Goal: Information Seeking & Learning: Learn about a topic

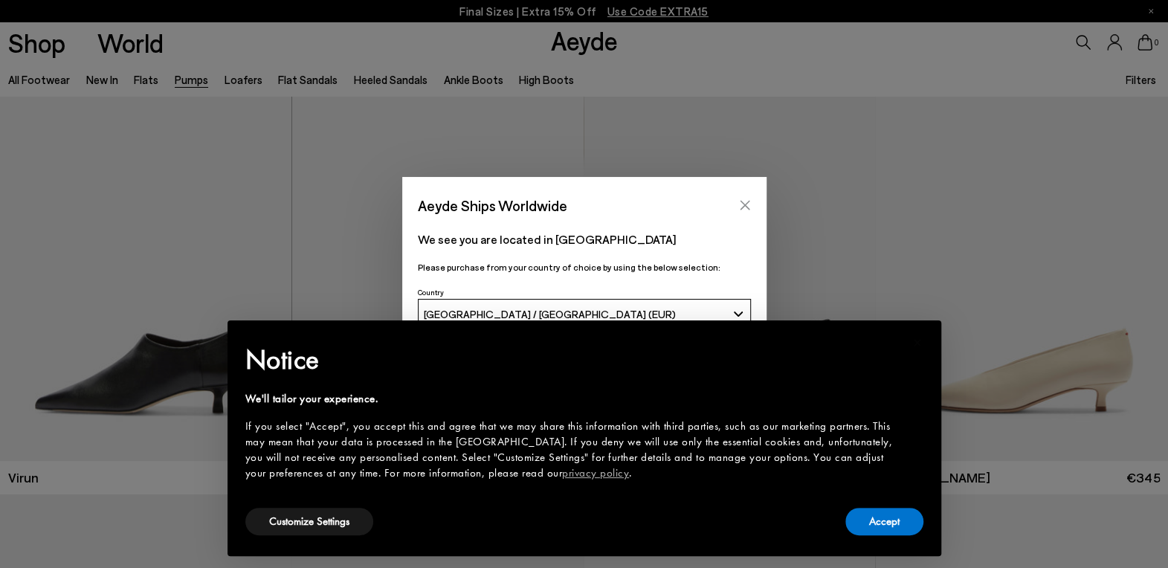
scroll to position [1, 0]
click at [748, 204] on icon "Close" at bounding box center [745, 205] width 12 height 12
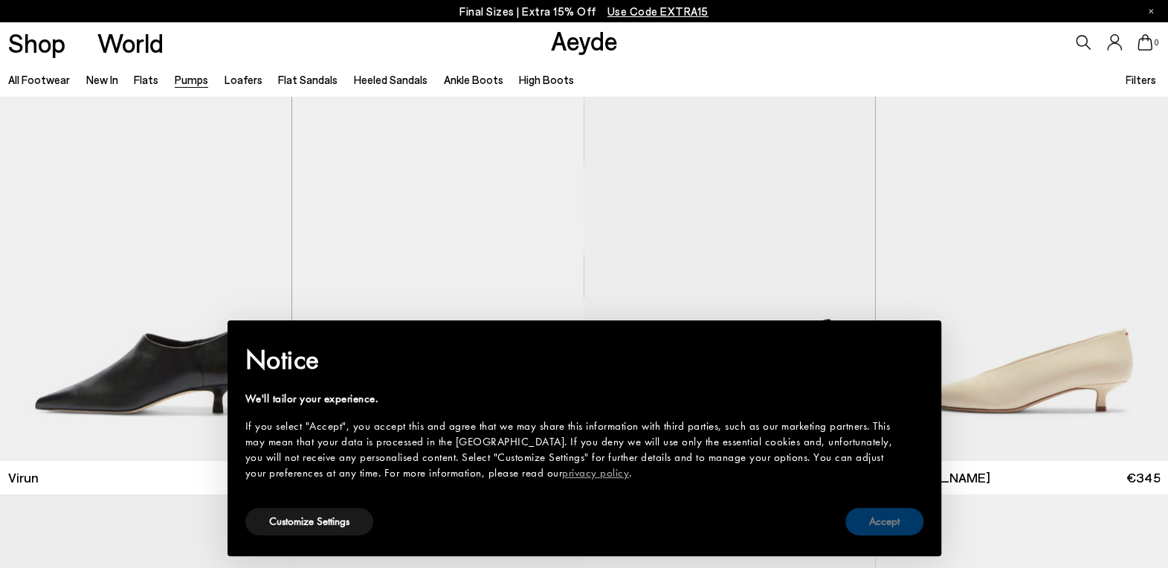
click at [857, 521] on button "Accept" at bounding box center [885, 522] width 78 height 28
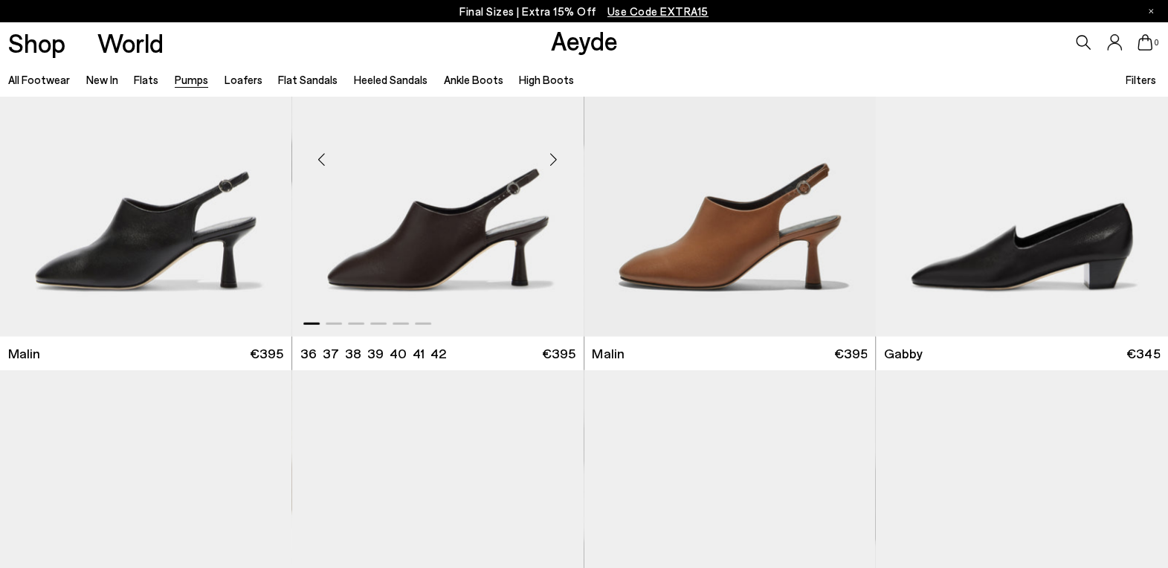
scroll to position [2129, 0]
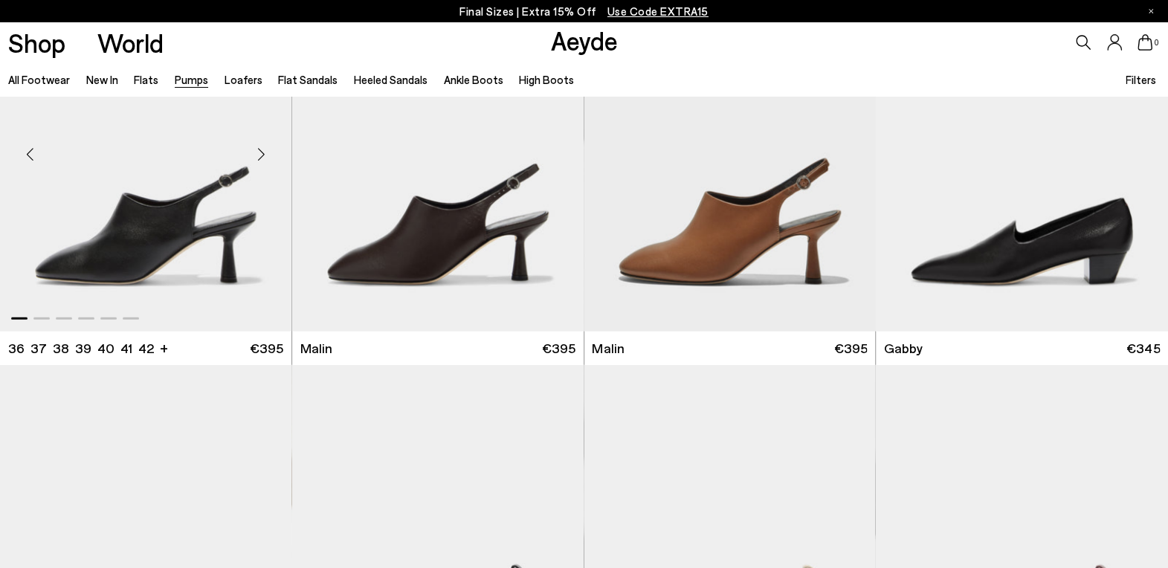
click at [265, 158] on div "Next slide" at bounding box center [261, 154] width 45 height 45
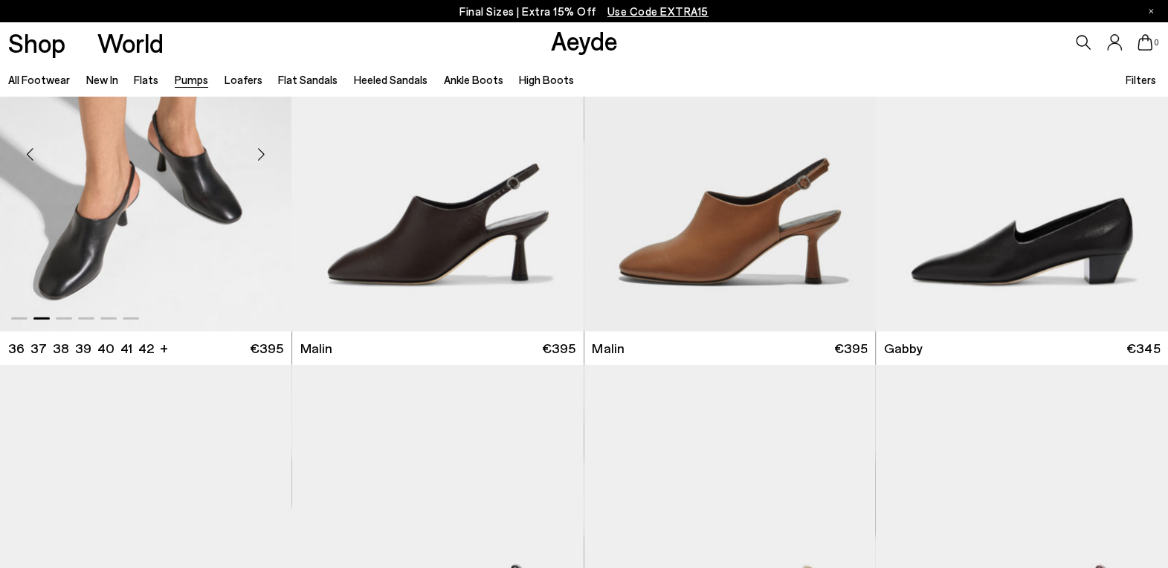
click at [265, 158] on div "Next slide" at bounding box center [261, 154] width 45 height 45
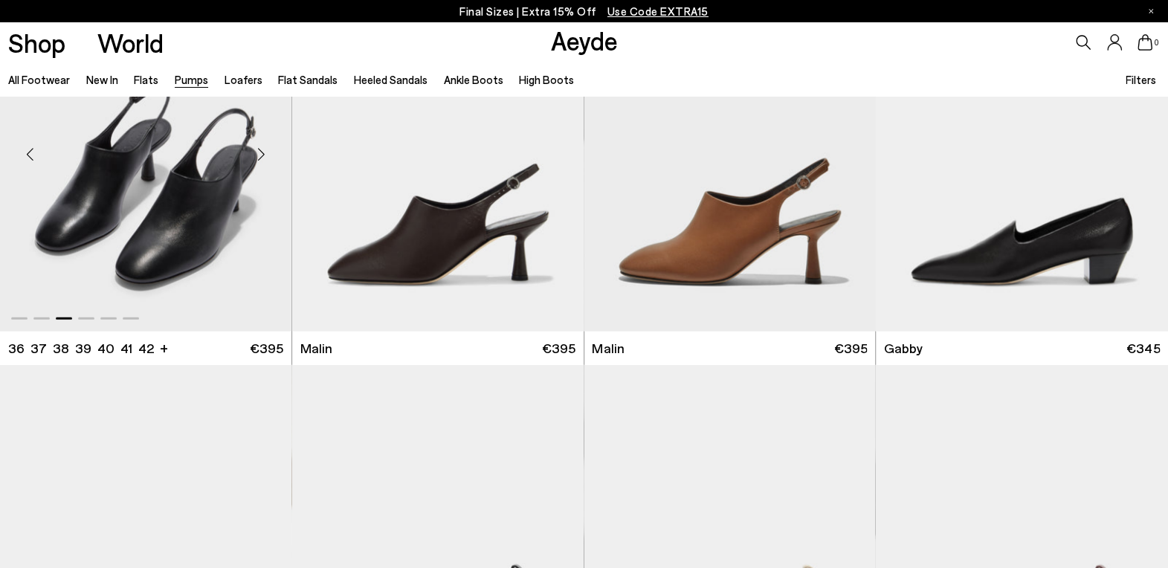
click at [265, 158] on div "Next slide" at bounding box center [261, 154] width 45 height 45
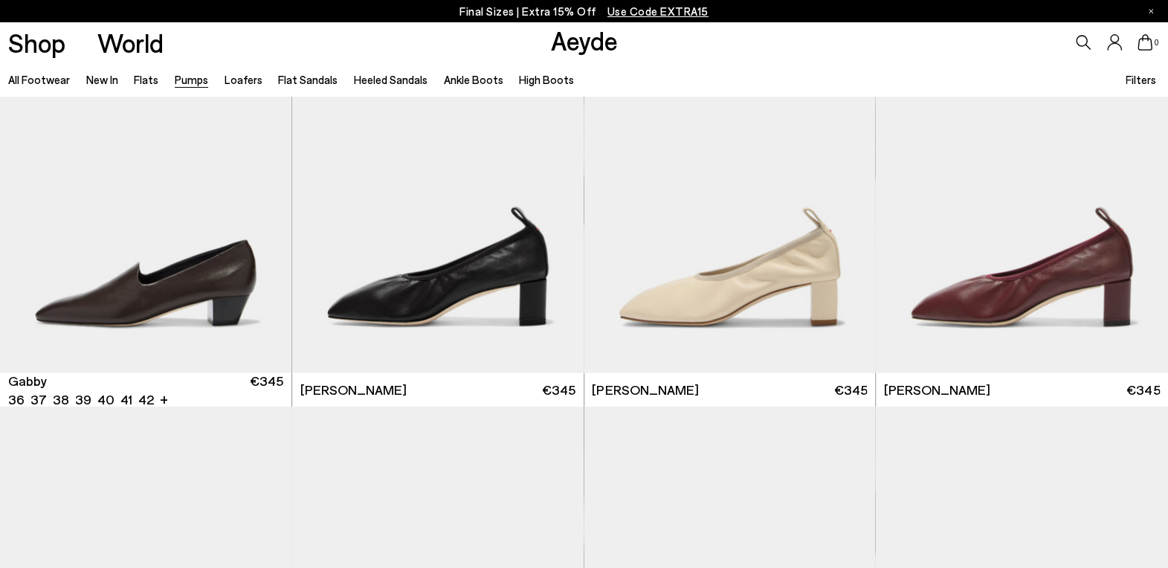
scroll to position [2488, 0]
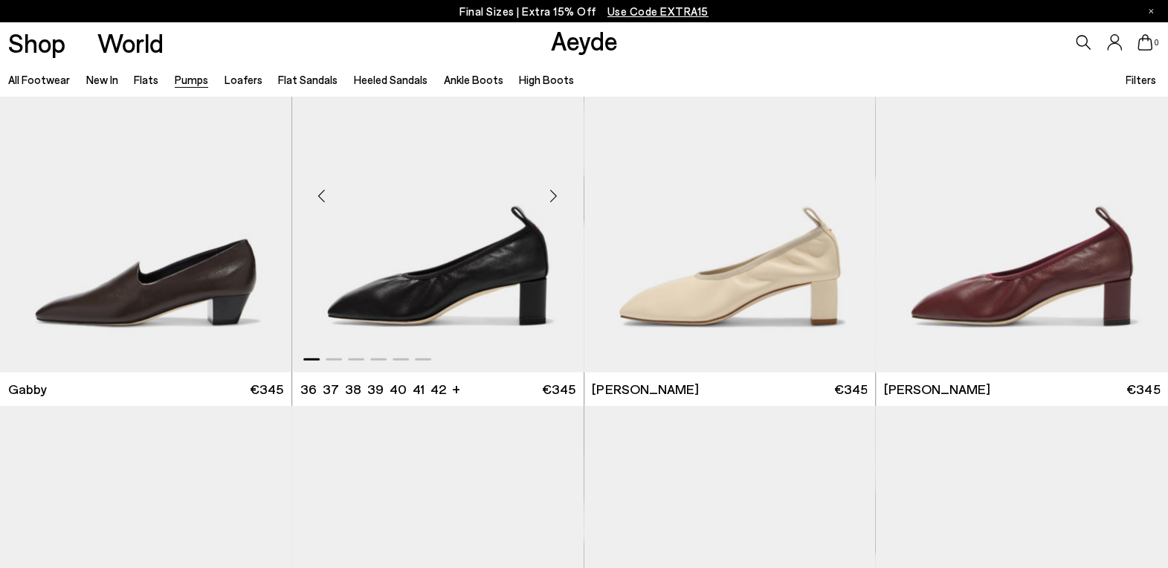
click at [558, 196] on div "Next slide" at bounding box center [554, 195] width 45 height 45
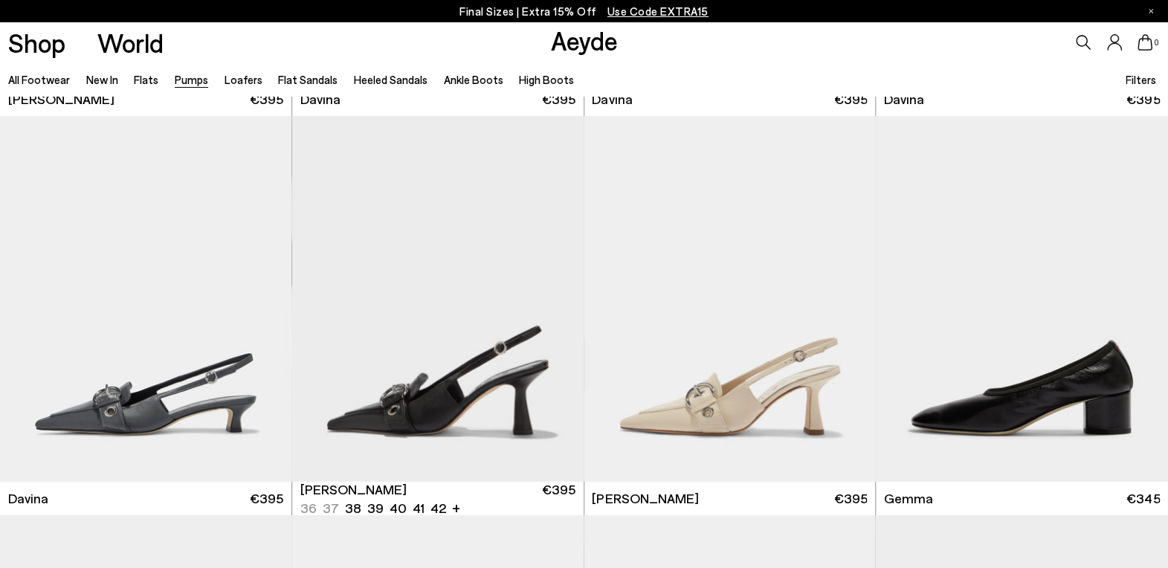
scroll to position [3180, 0]
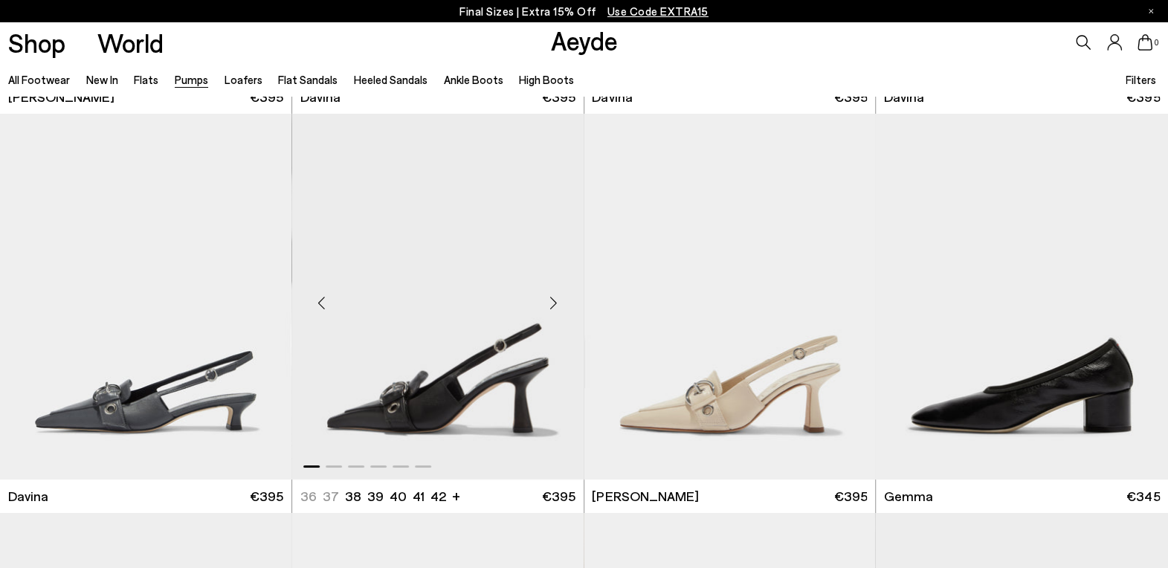
click at [557, 306] on div "Next slide" at bounding box center [554, 302] width 45 height 45
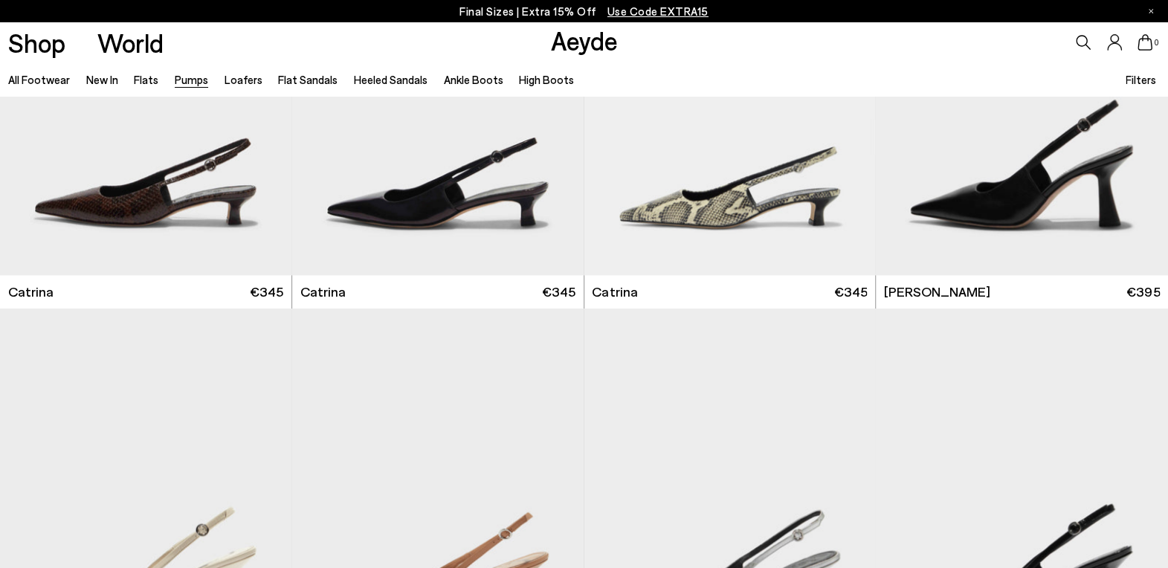
scroll to position [4554, 0]
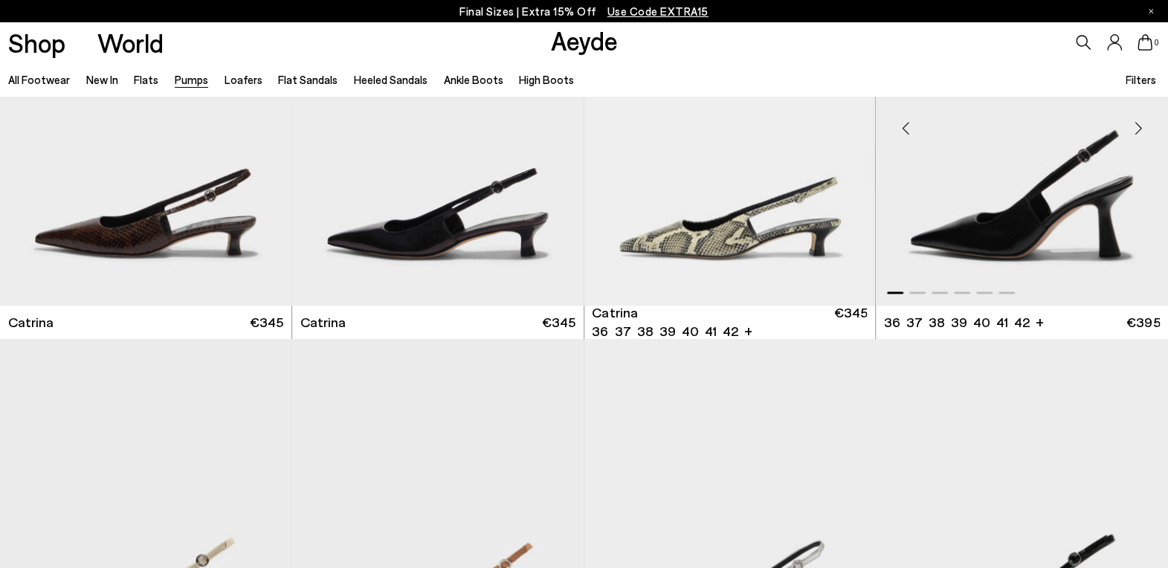
click at [1137, 132] on div "Next slide" at bounding box center [1138, 128] width 45 height 45
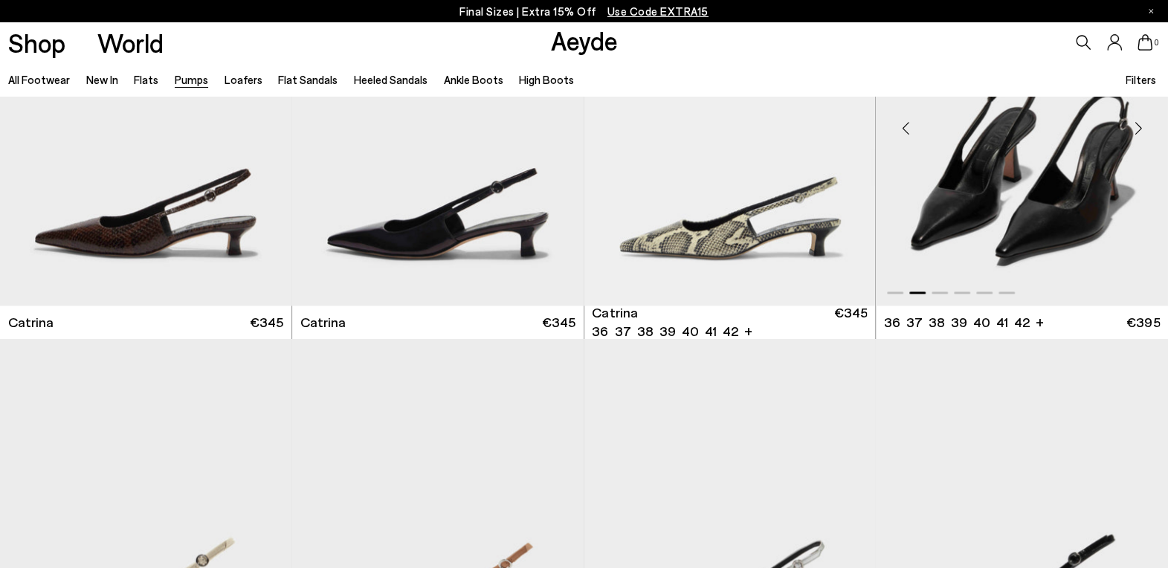
click at [1137, 132] on div "Next slide" at bounding box center [1138, 128] width 45 height 45
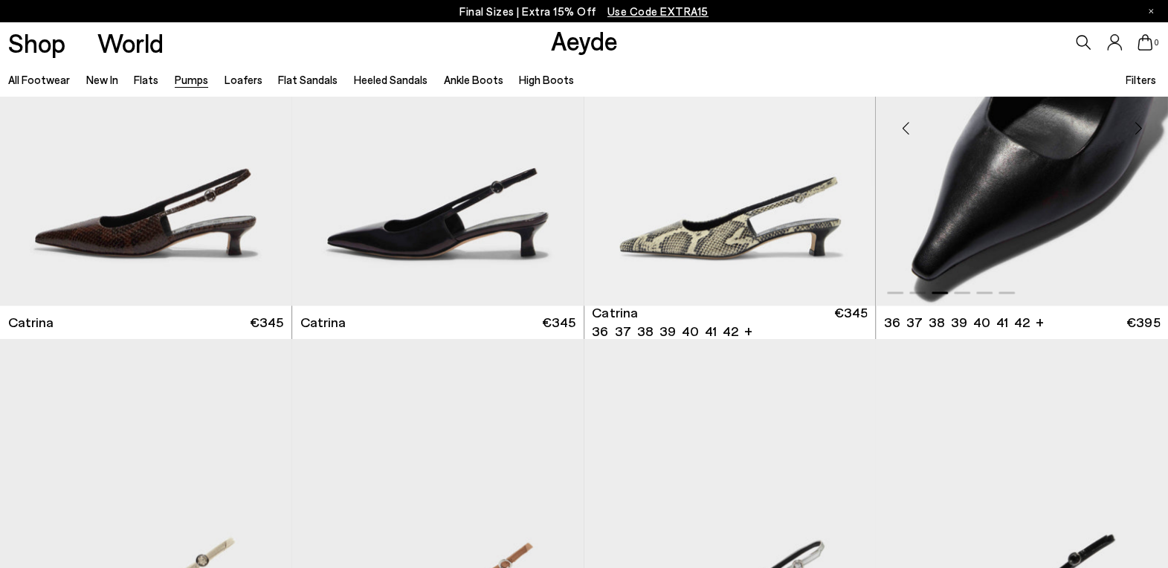
click at [1137, 132] on div "Next slide" at bounding box center [1138, 128] width 45 height 45
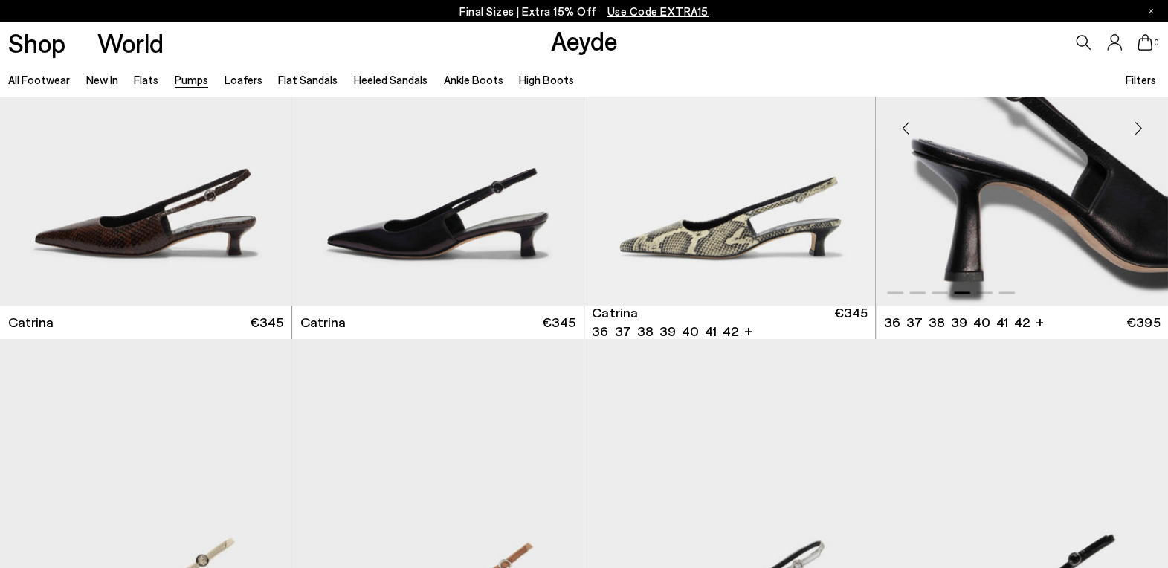
click at [1137, 132] on div "Next slide" at bounding box center [1138, 128] width 45 height 45
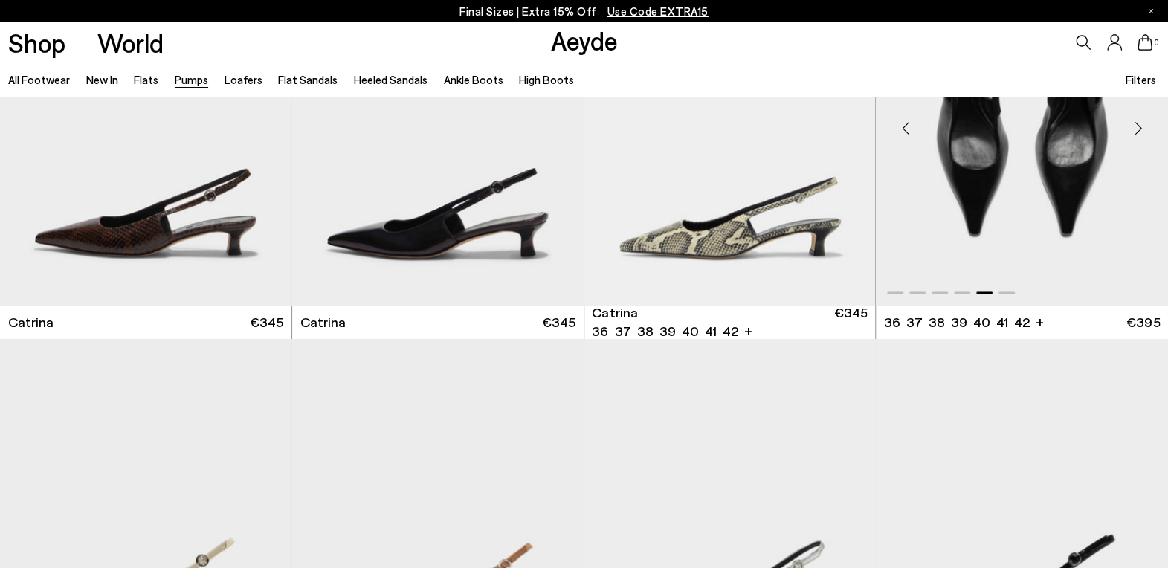
click at [1137, 132] on div "Next slide" at bounding box center [1138, 128] width 45 height 45
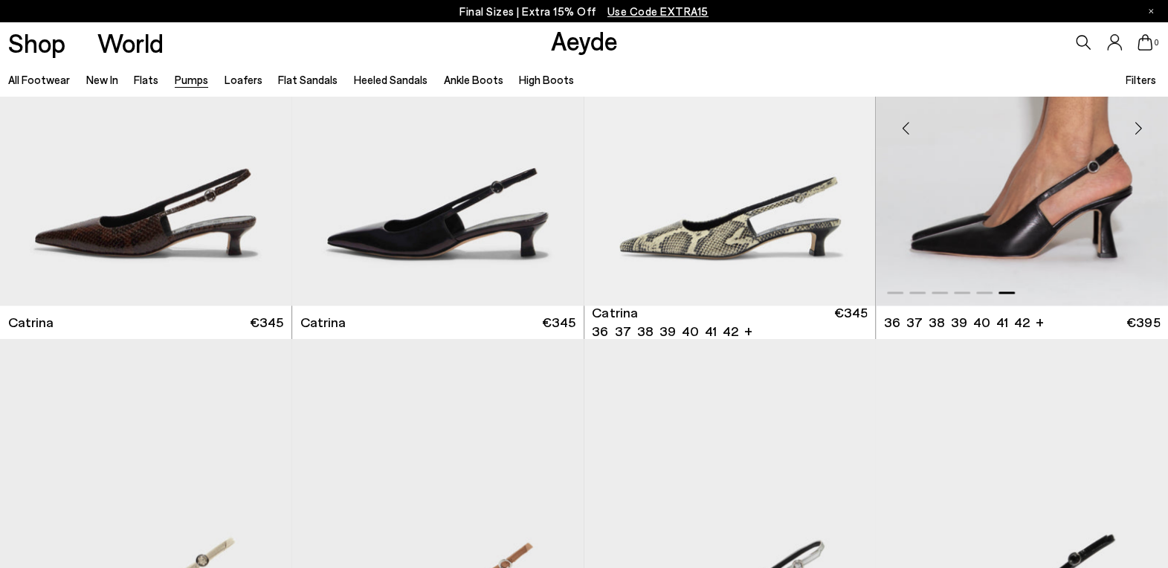
click at [1137, 132] on div "Next slide" at bounding box center [1138, 128] width 45 height 45
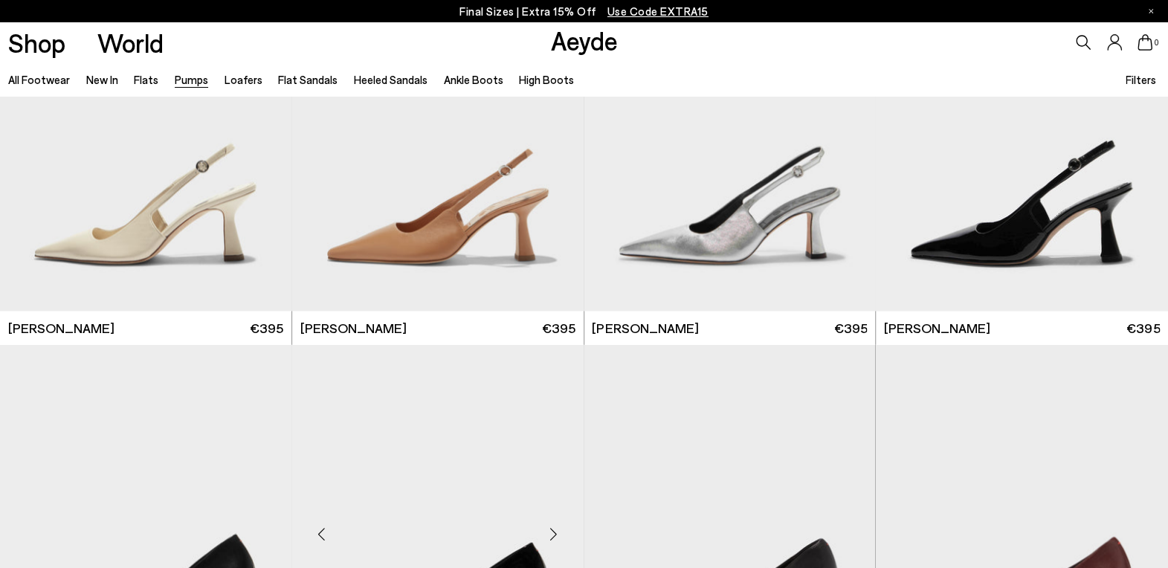
scroll to position [4949, 0]
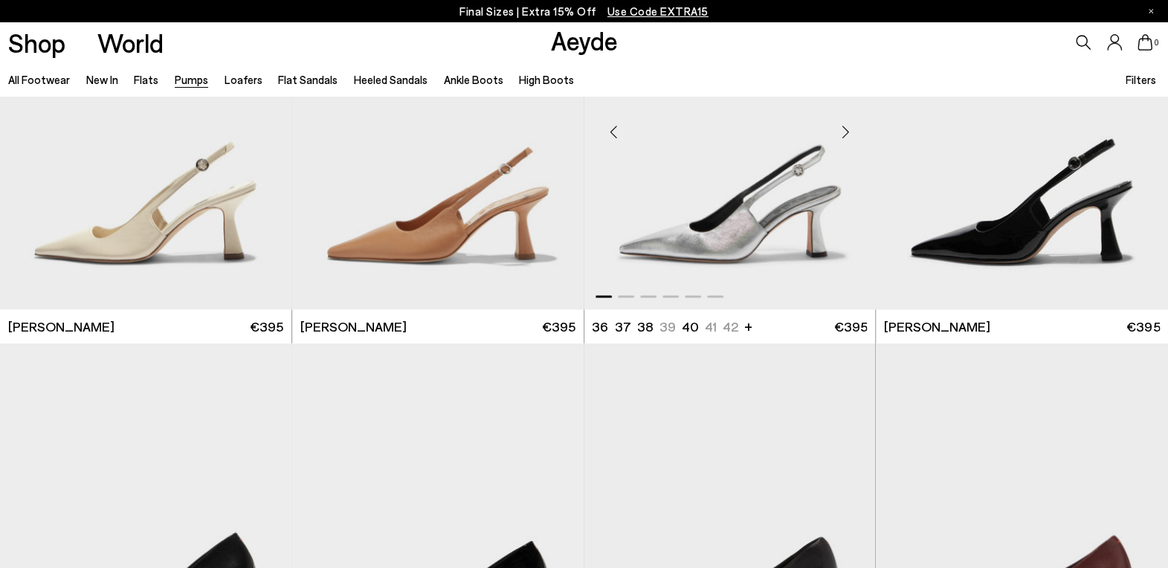
click at [848, 142] on div "Next slide" at bounding box center [845, 132] width 45 height 45
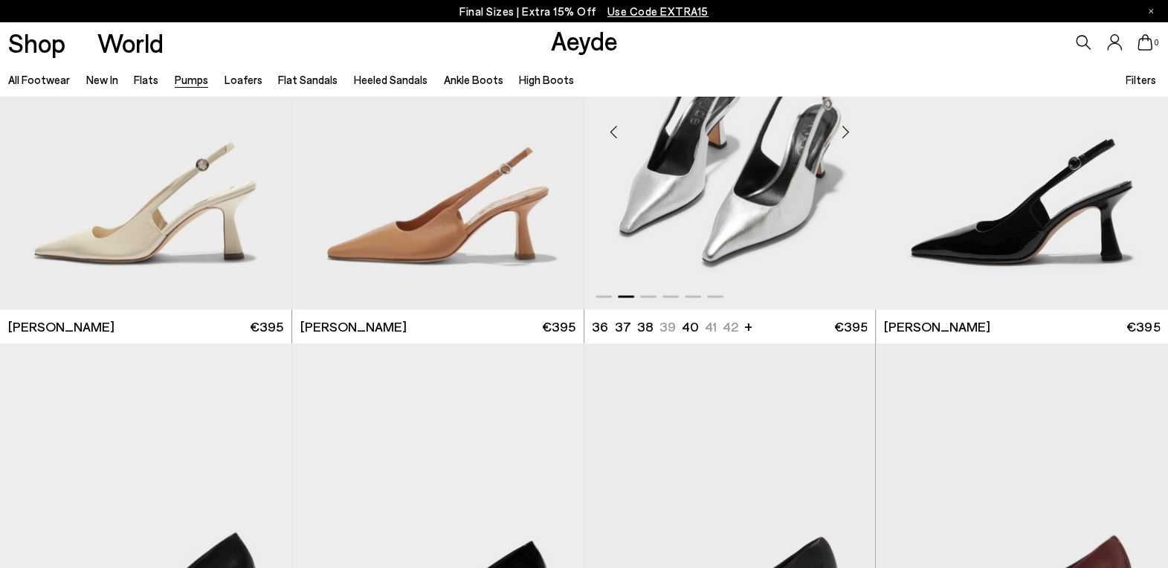
click at [848, 142] on div "Next slide" at bounding box center [845, 132] width 45 height 45
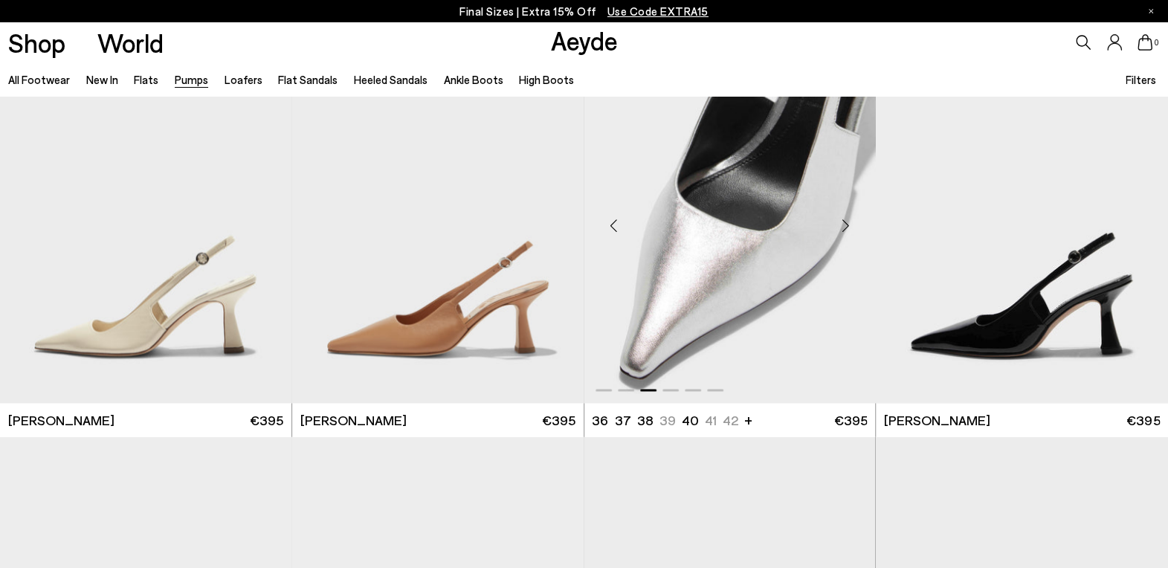
scroll to position [4853, 0]
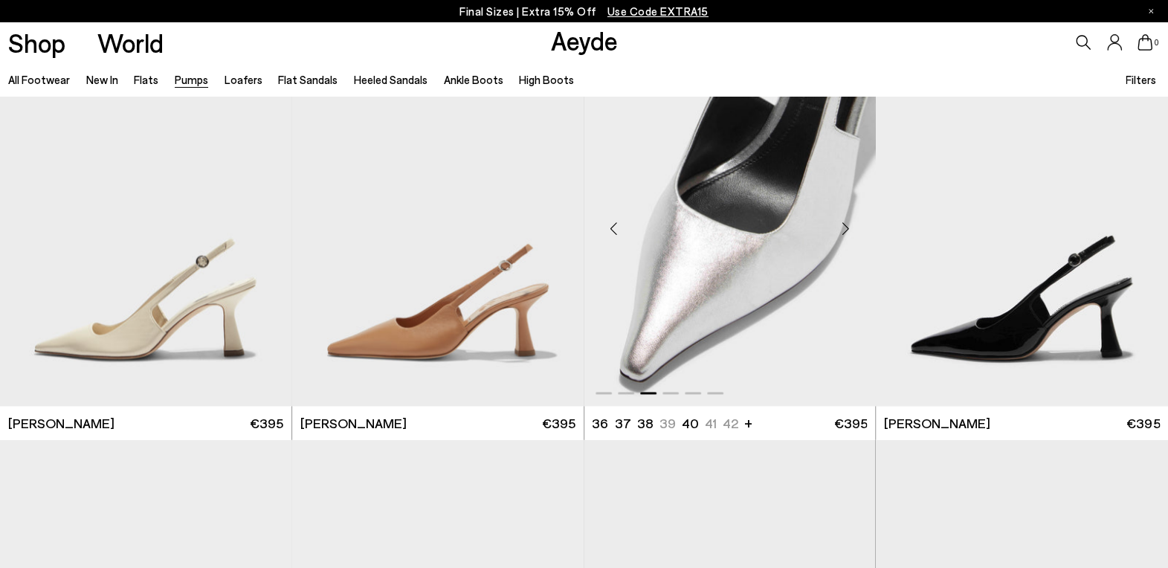
click at [845, 222] on div "Next slide" at bounding box center [845, 229] width 45 height 45
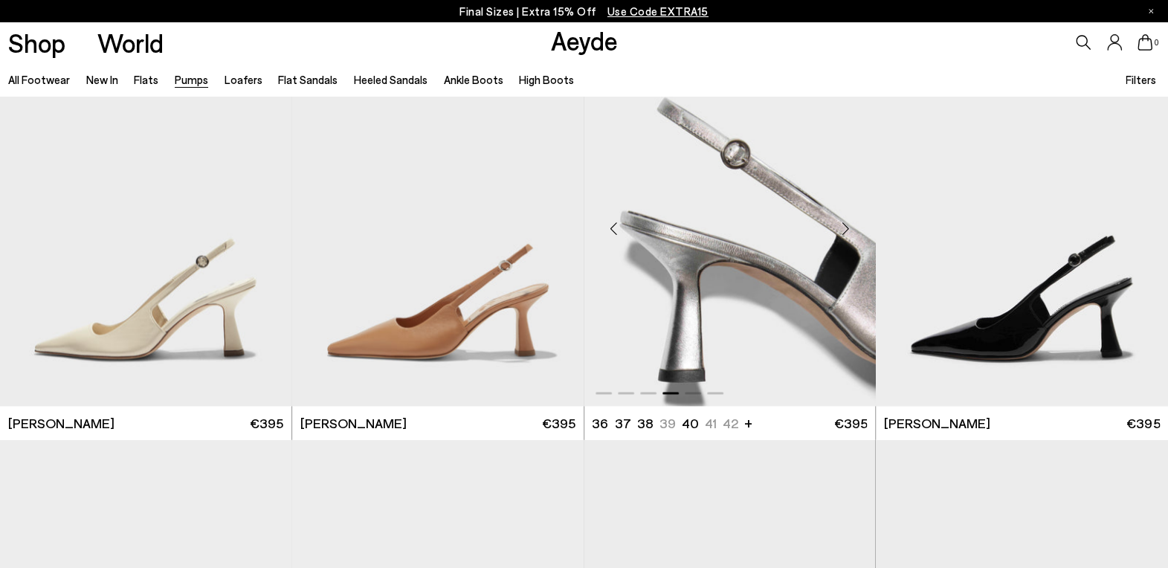
click at [845, 222] on div "Next slide" at bounding box center [845, 229] width 45 height 45
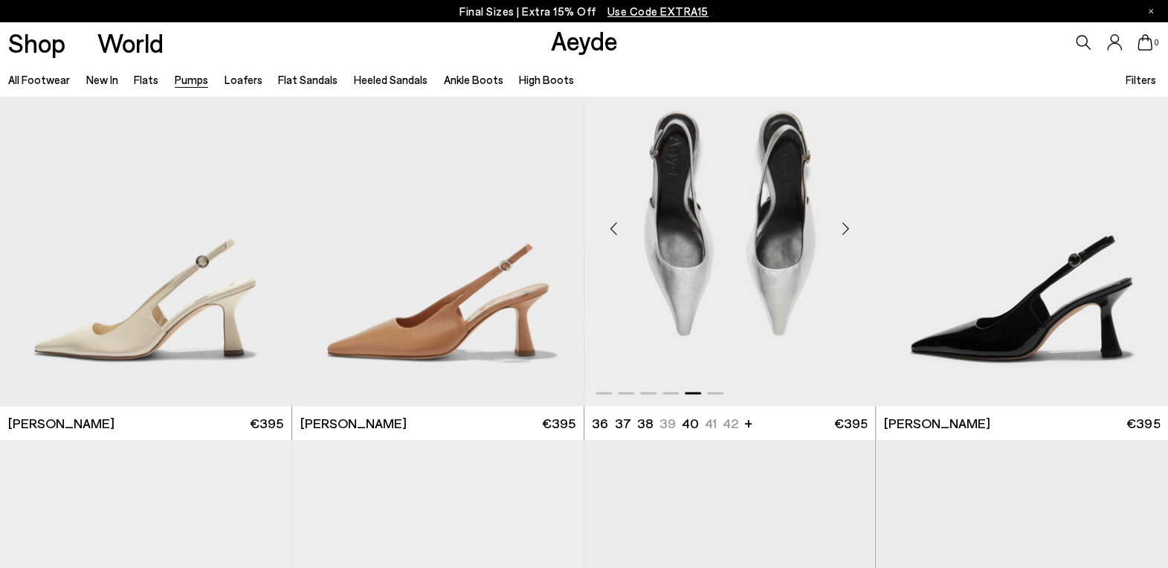
click at [845, 222] on div "Next slide" at bounding box center [845, 229] width 45 height 45
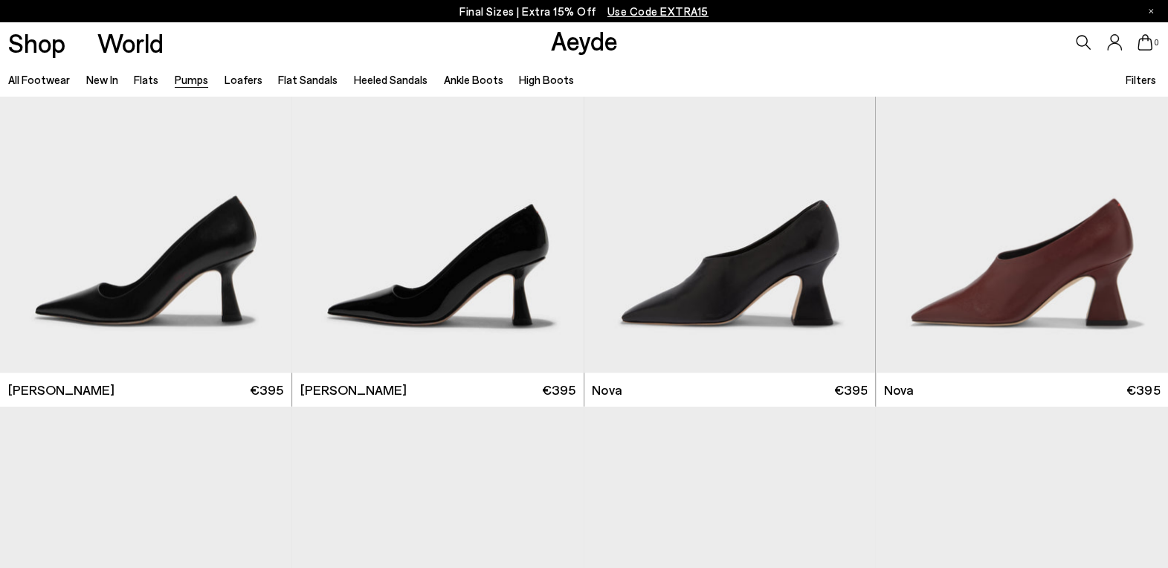
scroll to position [5285, 0]
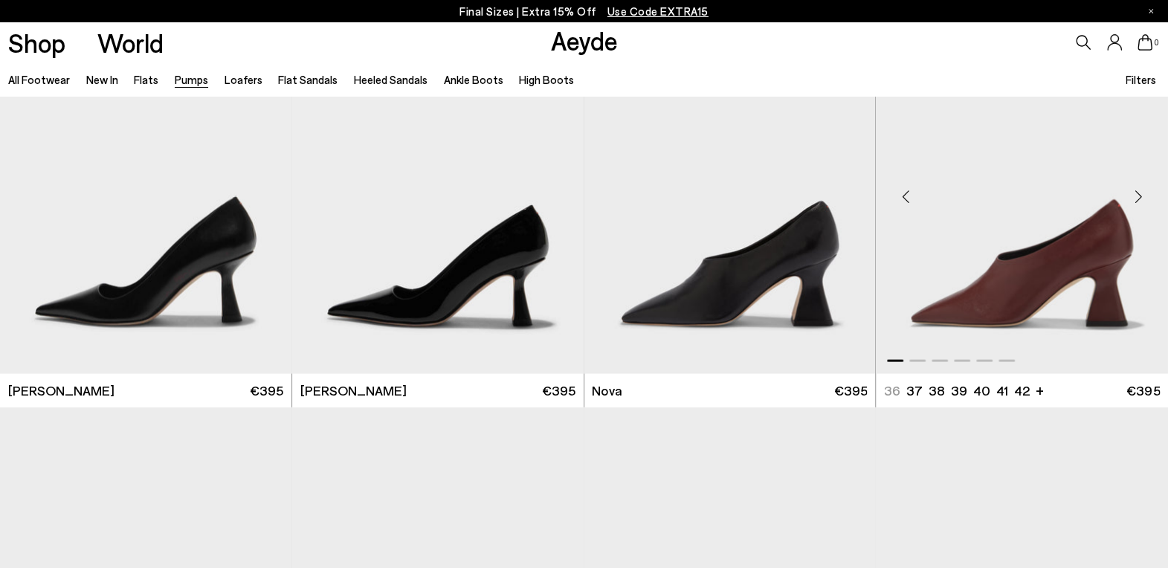
click at [1135, 201] on div "Next slide" at bounding box center [1138, 196] width 45 height 45
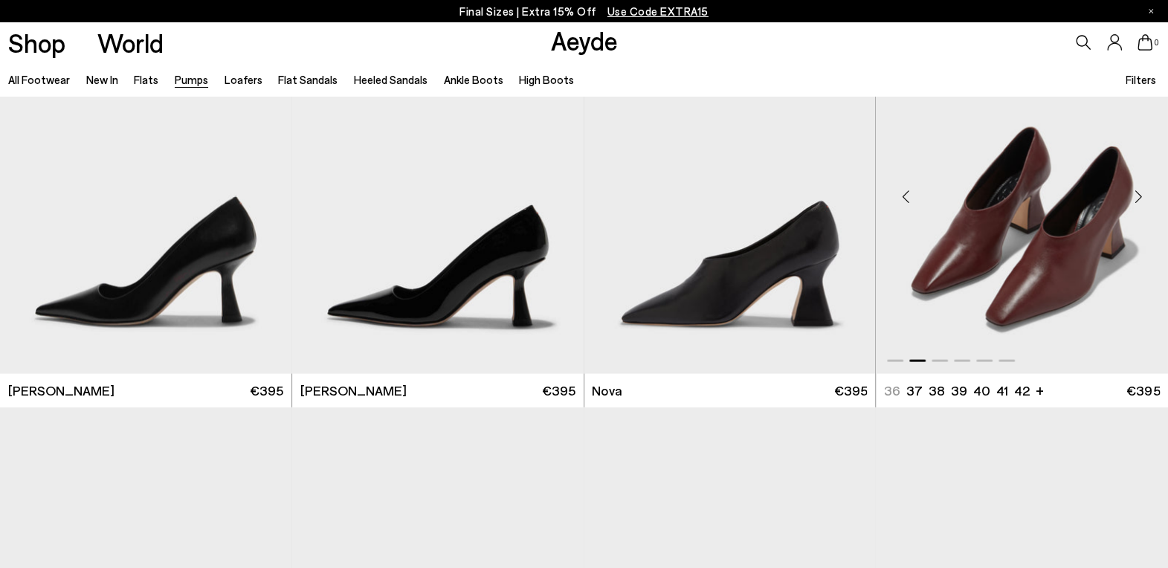
click at [1135, 201] on div "Next slide" at bounding box center [1138, 196] width 45 height 45
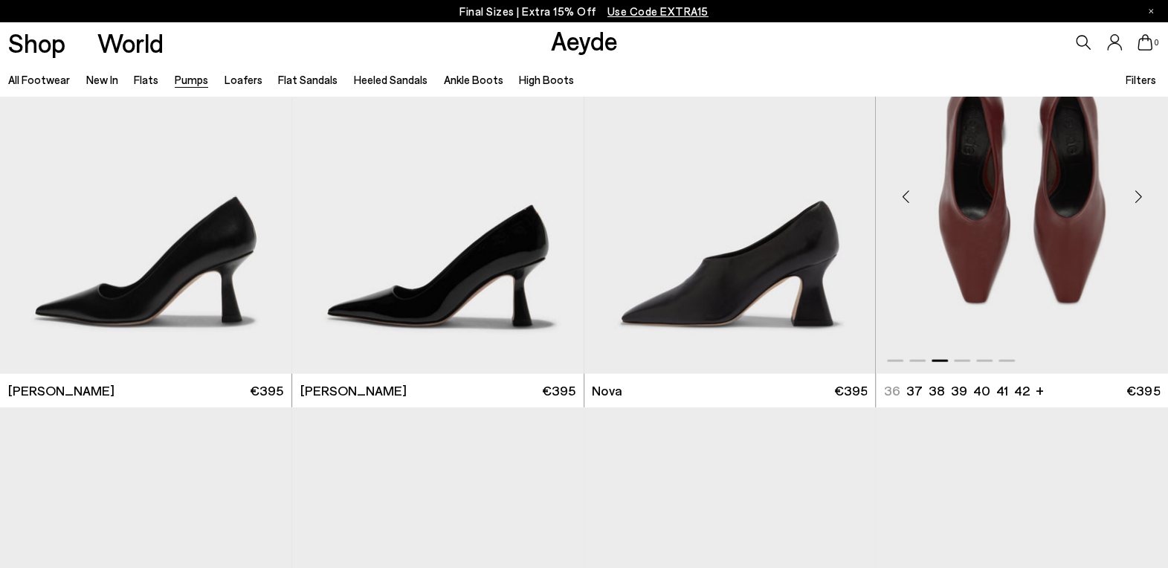
click at [1135, 201] on div "Next slide" at bounding box center [1138, 196] width 45 height 45
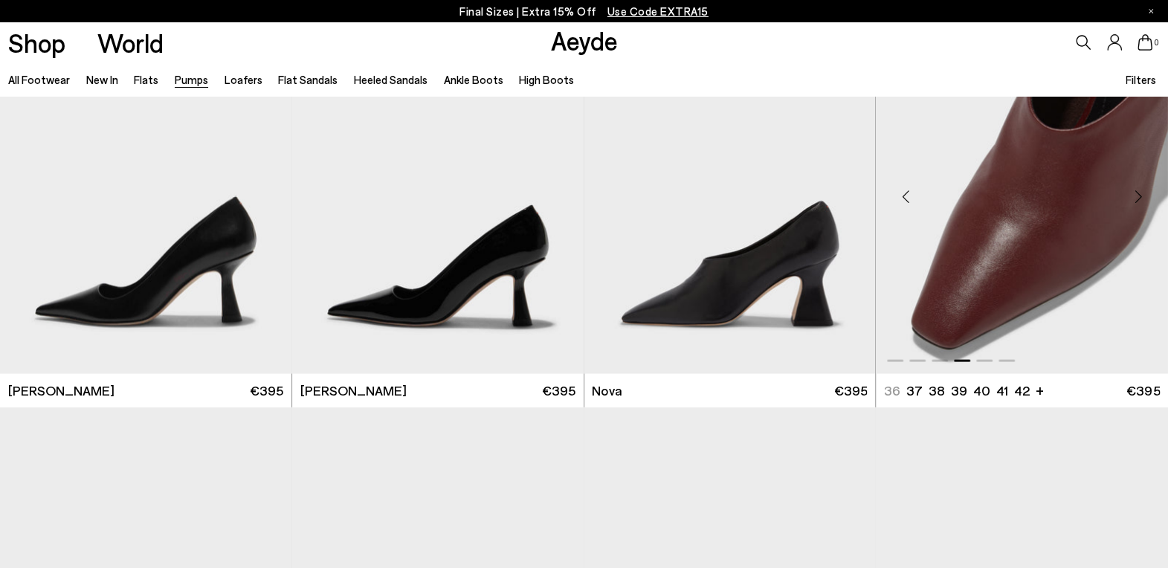
click at [1135, 201] on div "Next slide" at bounding box center [1138, 196] width 45 height 45
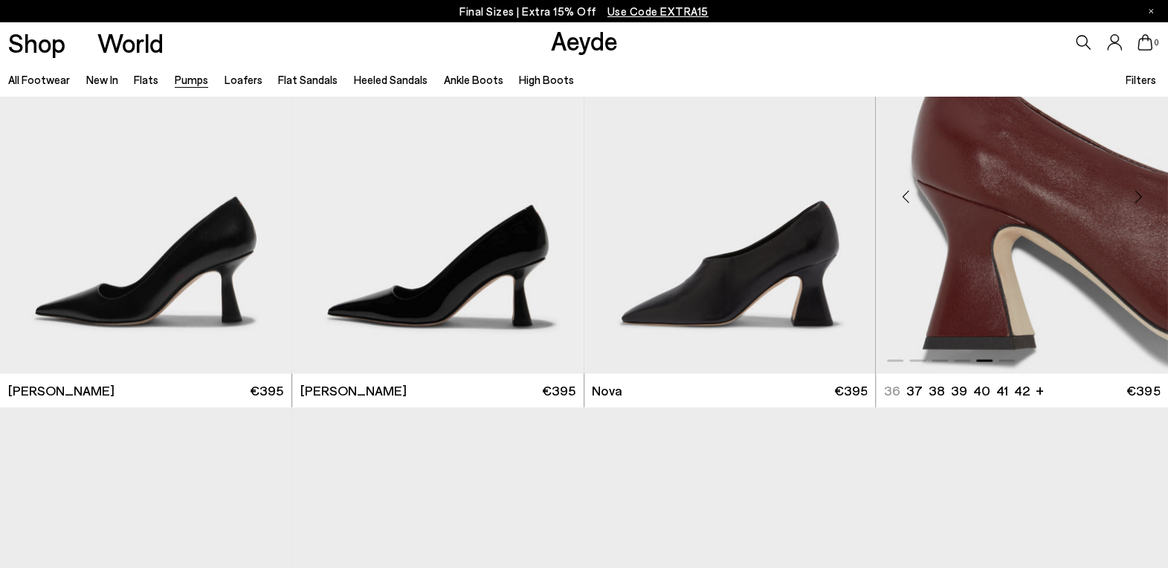
click at [1135, 201] on div "Next slide" at bounding box center [1138, 196] width 45 height 45
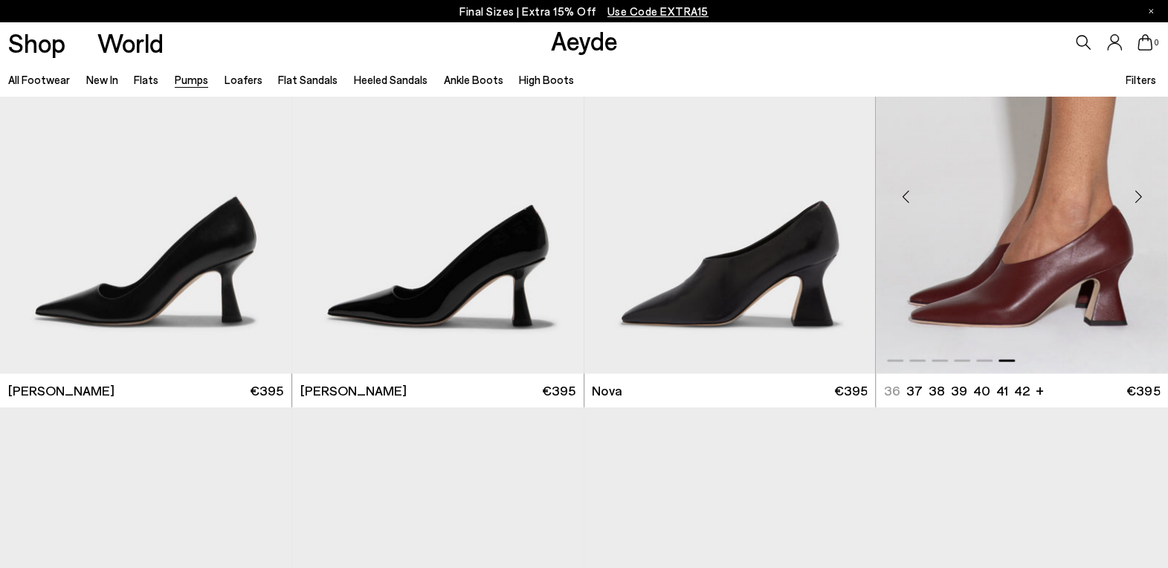
click at [1135, 201] on div "Next slide" at bounding box center [1138, 196] width 45 height 45
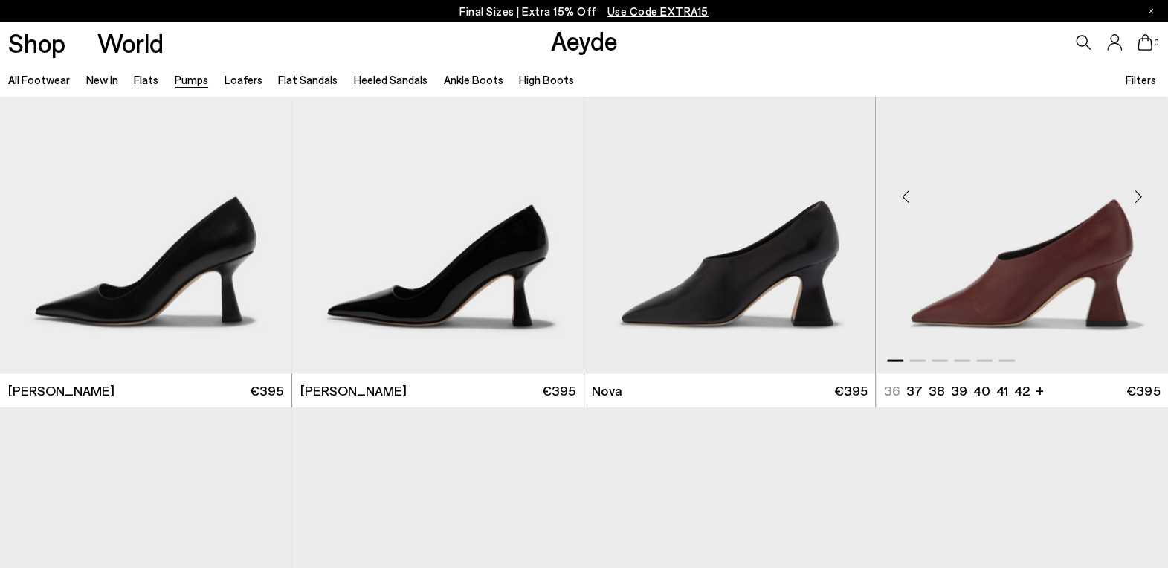
click at [1135, 201] on div "Next slide" at bounding box center [1138, 196] width 45 height 45
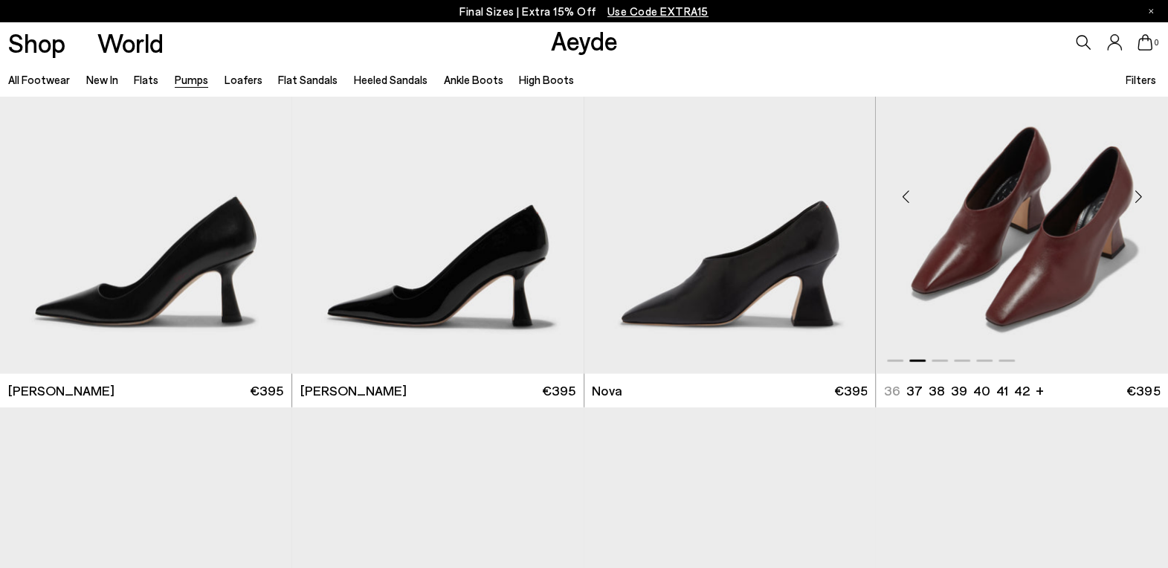
click at [1135, 201] on div "Next slide" at bounding box center [1138, 196] width 45 height 45
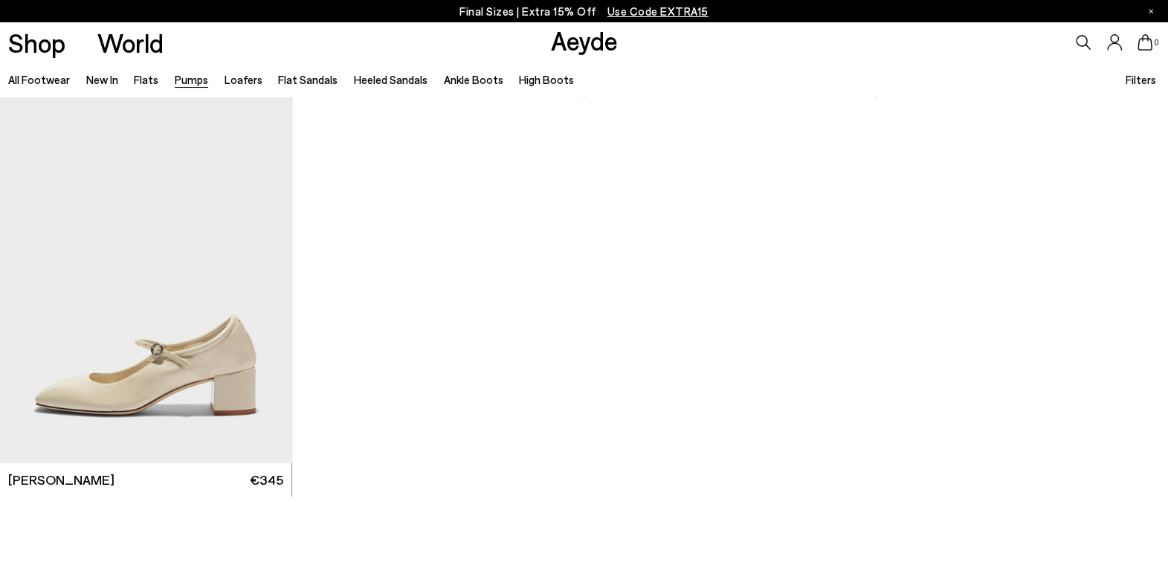
scroll to position [6794, 0]
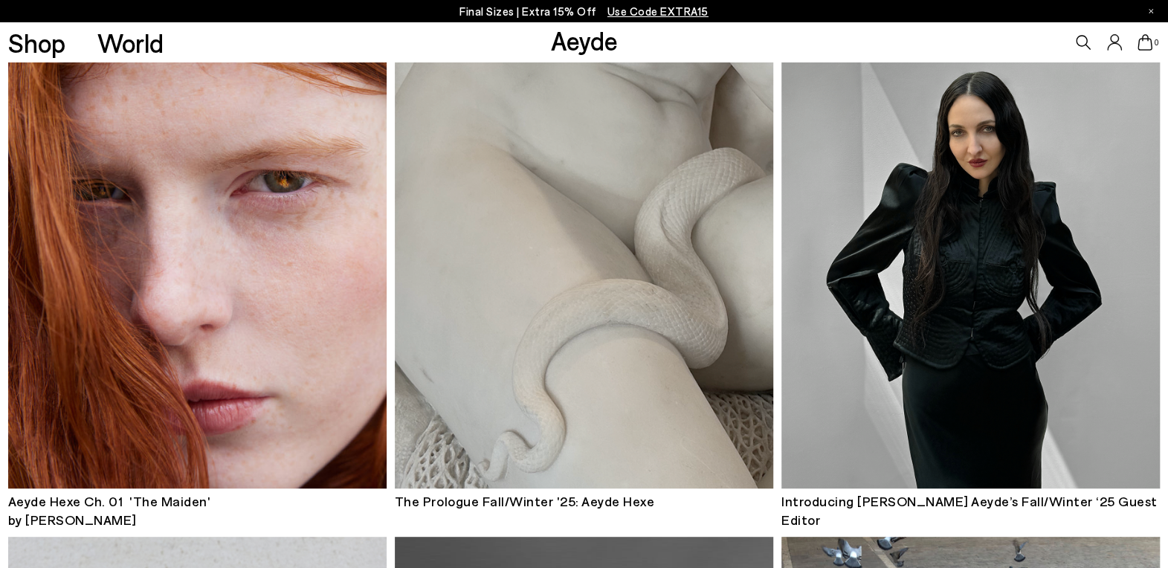
scroll to position [193, 0]
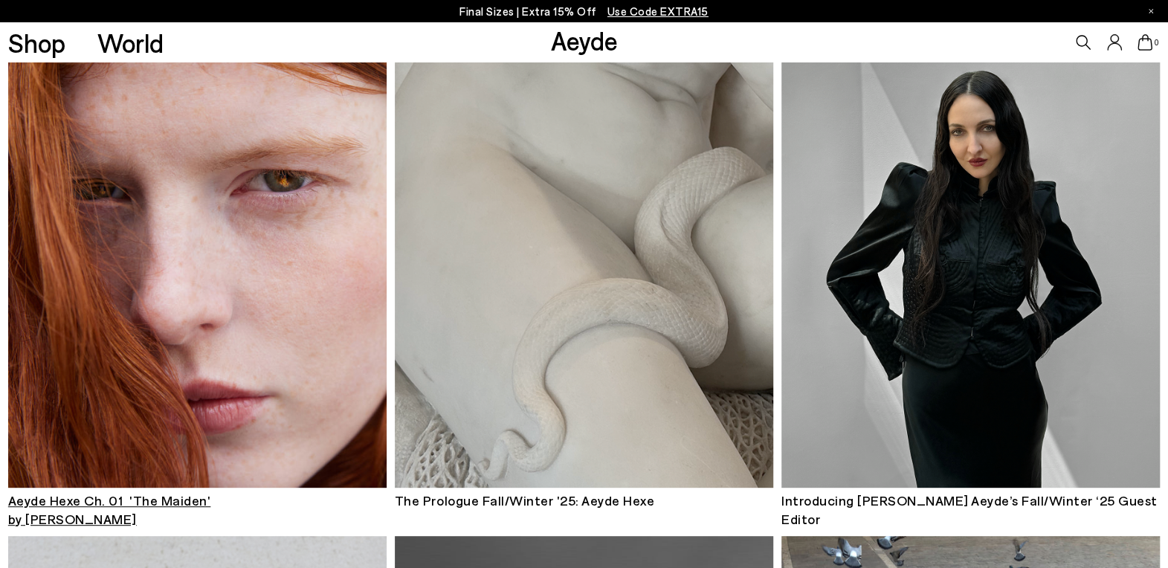
click at [223, 261] on img at bounding box center [197, 234] width 379 height 507
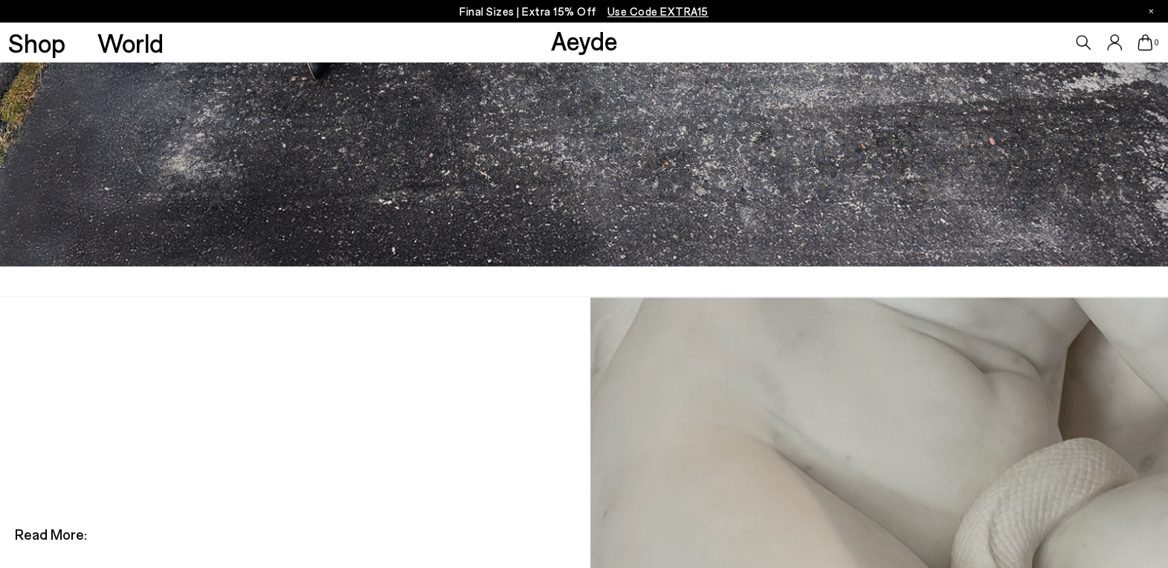
scroll to position [4741, 0]
click at [845, 298] on img at bounding box center [879, 563] width 579 height 530
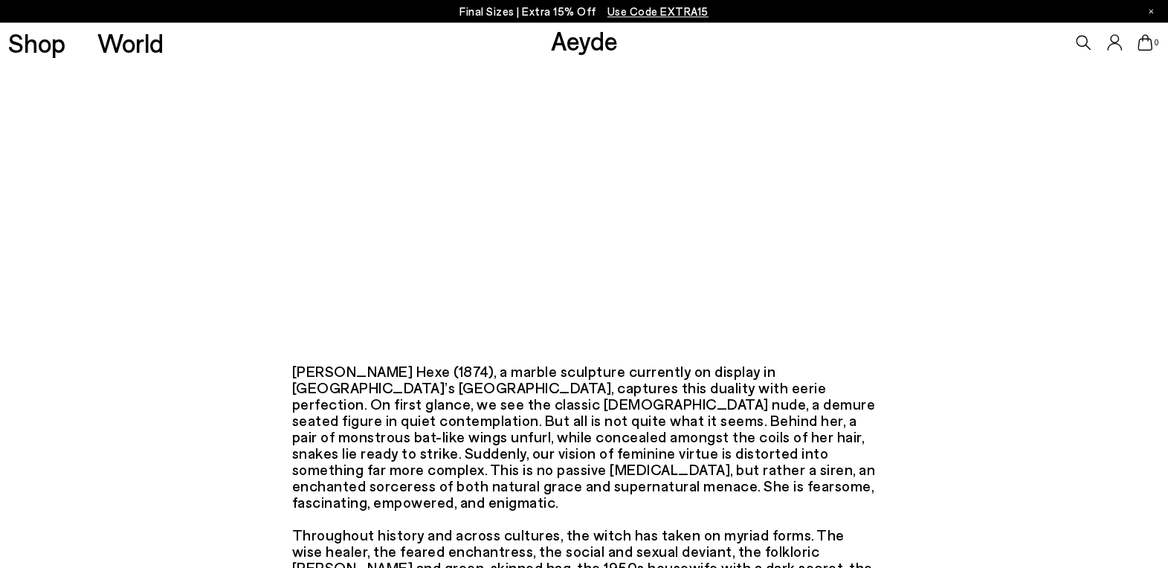
scroll to position [405, 0]
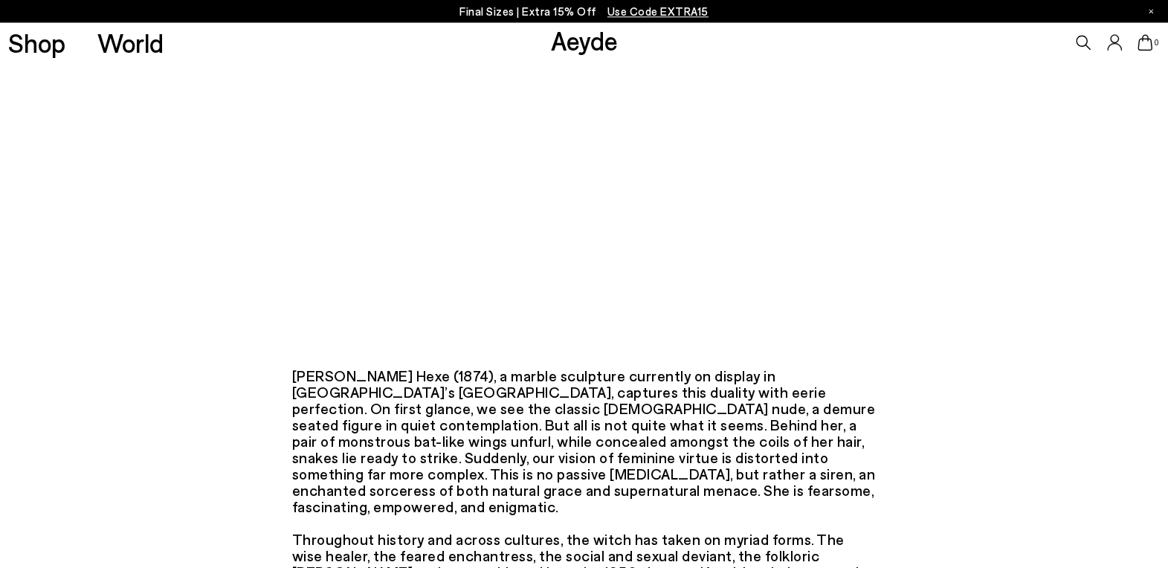
click at [492, 16] on p "Final Sizes | Extra 15% Off Use Code EXTRA15" at bounding box center [584, 11] width 249 height 19
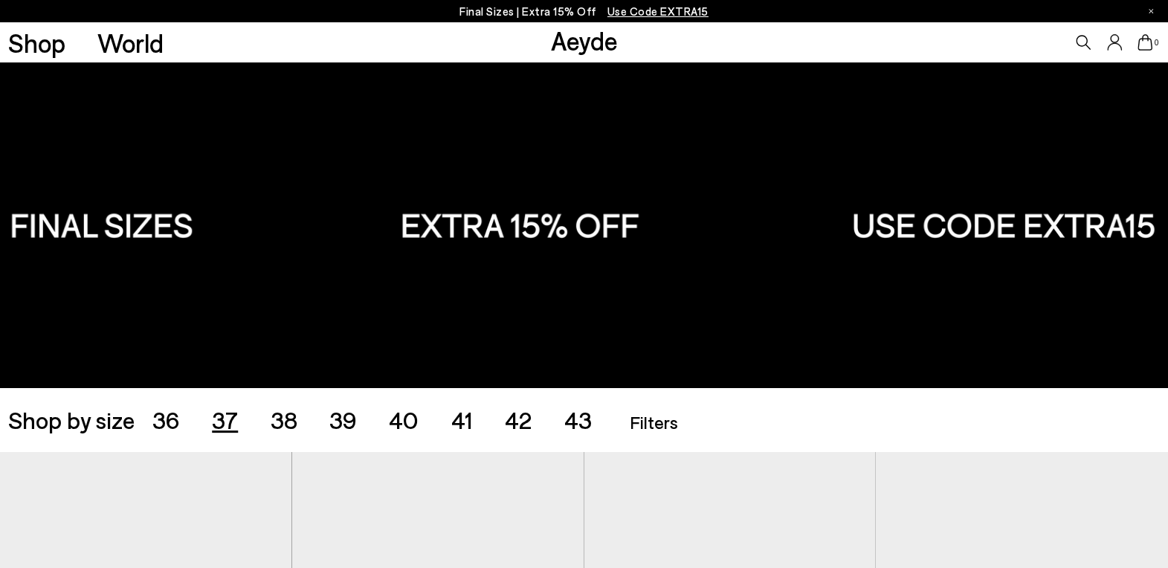
click at [234, 414] on span "37" at bounding box center [225, 419] width 26 height 28
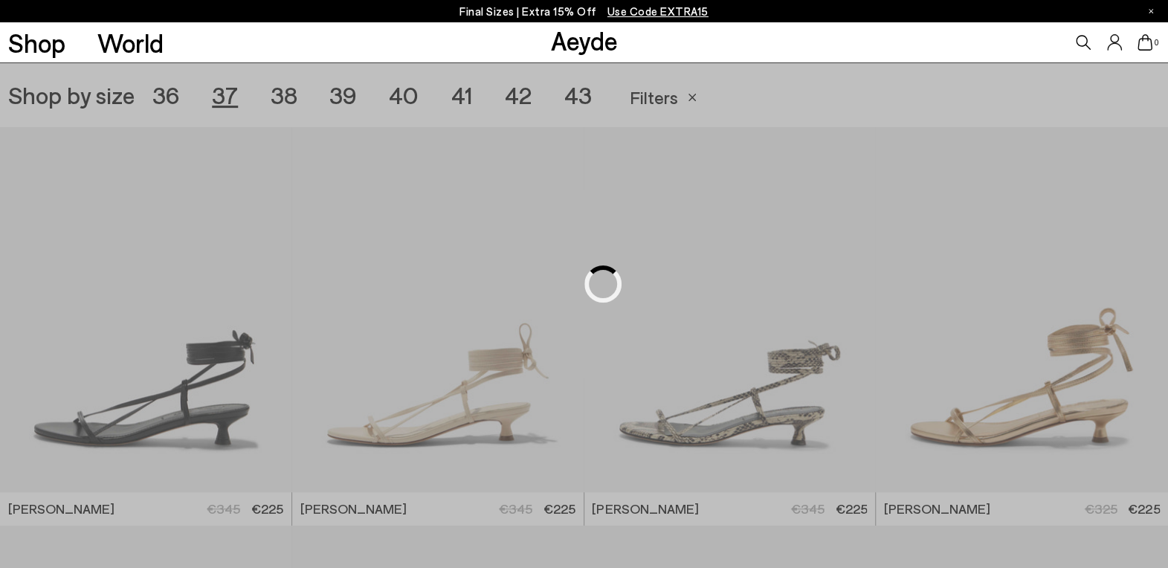
scroll to position [326, 0]
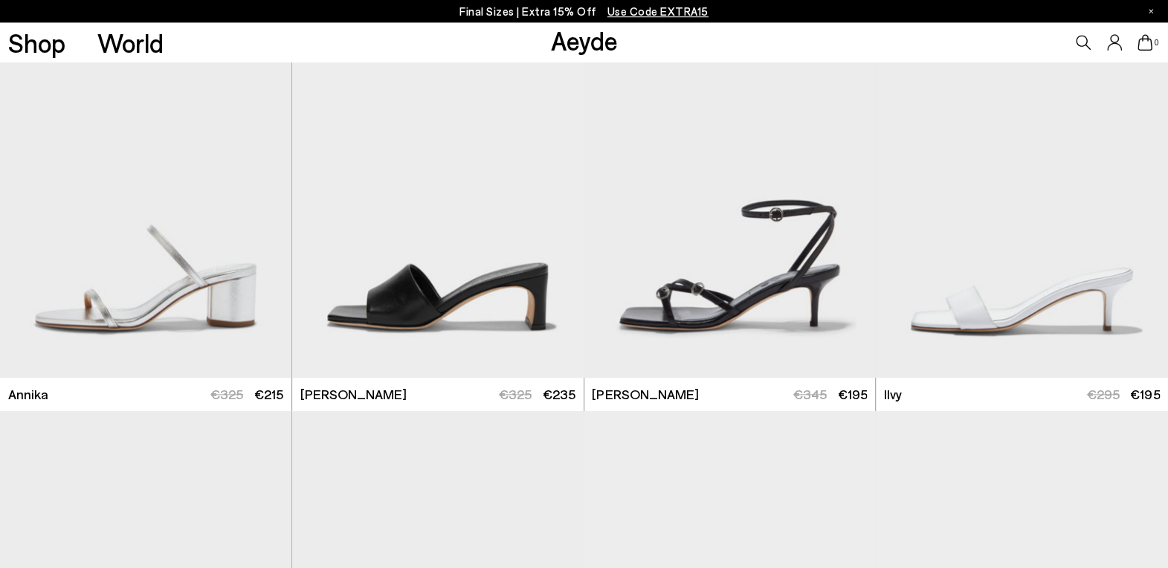
scroll to position [876, 0]
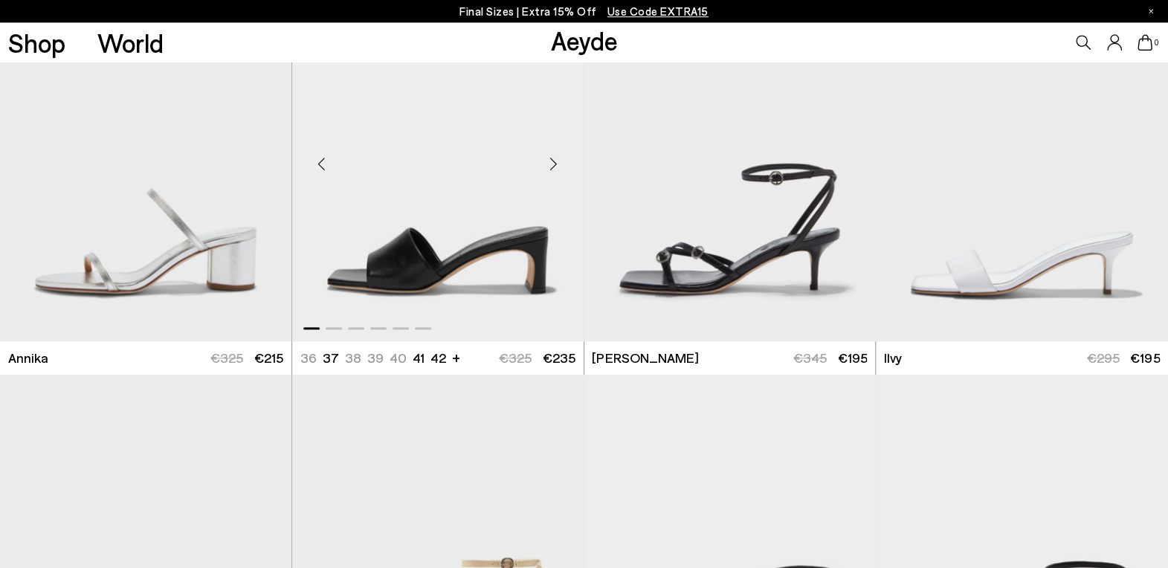
click at [555, 170] on div "Next slide" at bounding box center [554, 163] width 45 height 45
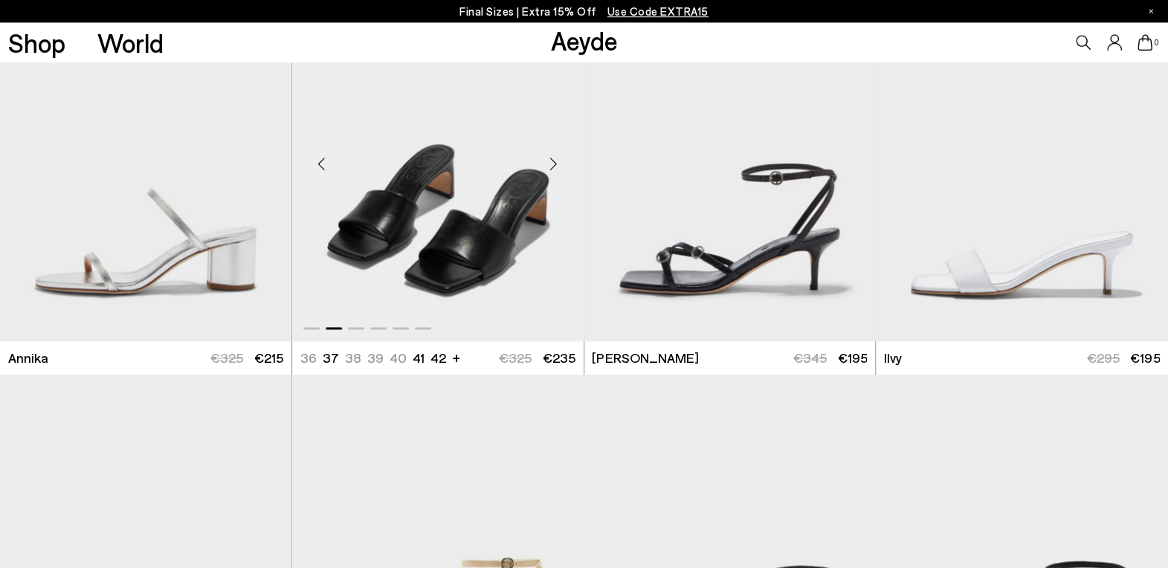
click at [555, 170] on div "Next slide" at bounding box center [554, 163] width 45 height 45
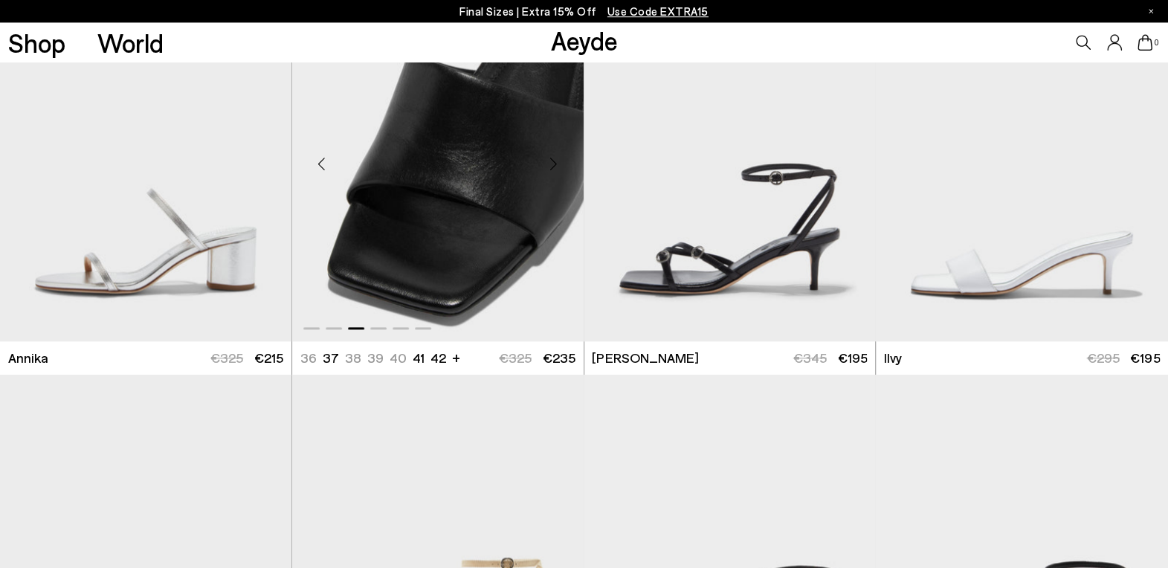
click at [555, 170] on div "Next slide" at bounding box center [554, 163] width 45 height 45
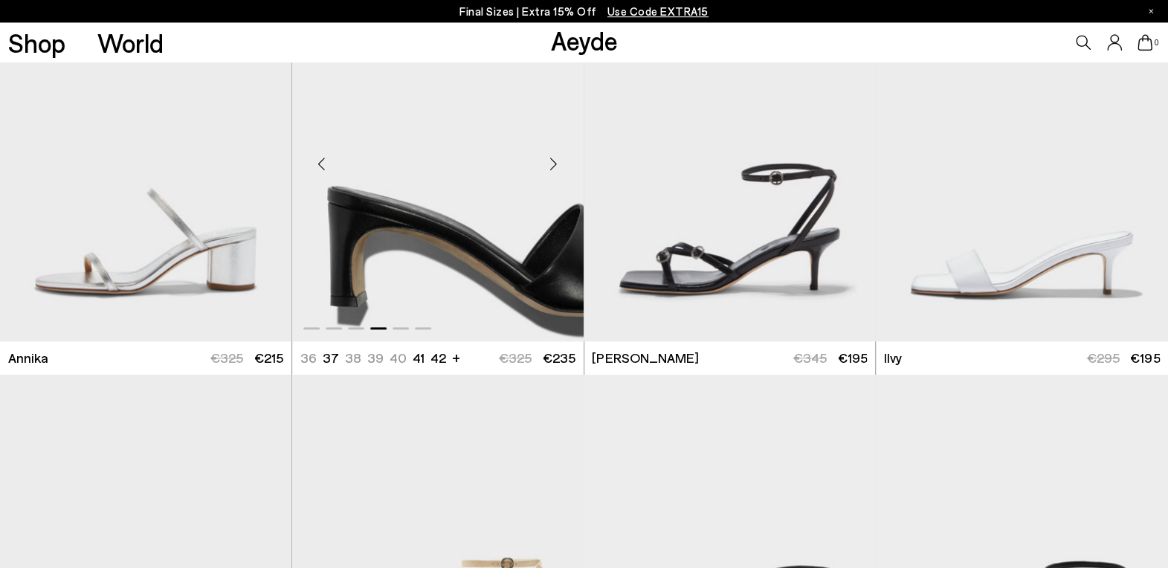
click at [555, 170] on div "Next slide" at bounding box center [554, 163] width 45 height 45
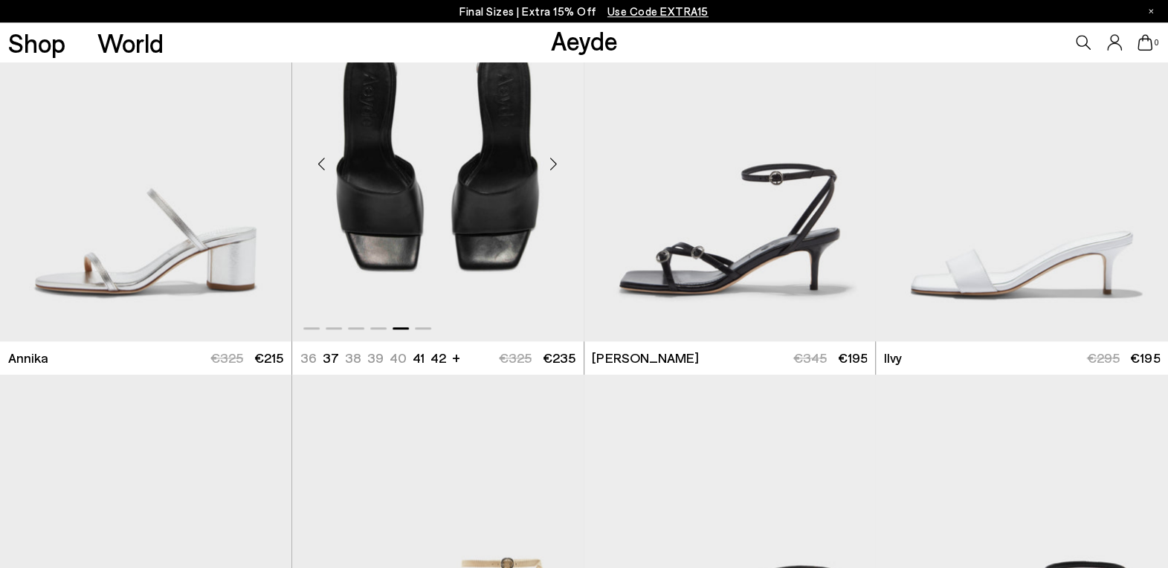
click at [555, 170] on div "Next slide" at bounding box center [554, 163] width 45 height 45
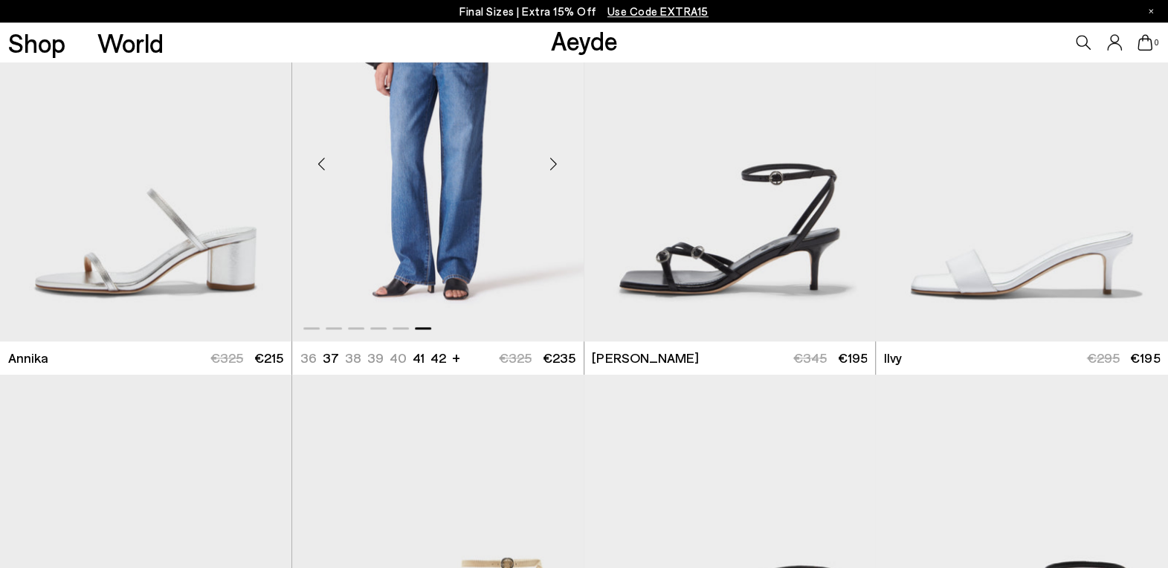
click at [555, 170] on div "Next slide" at bounding box center [554, 163] width 45 height 45
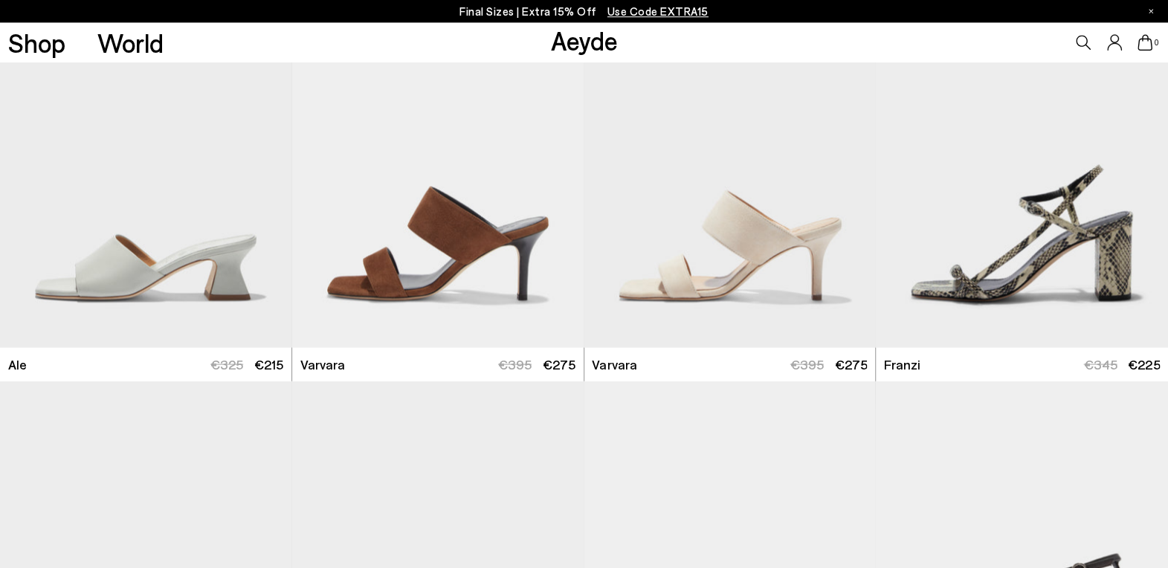
scroll to position [1680, 0]
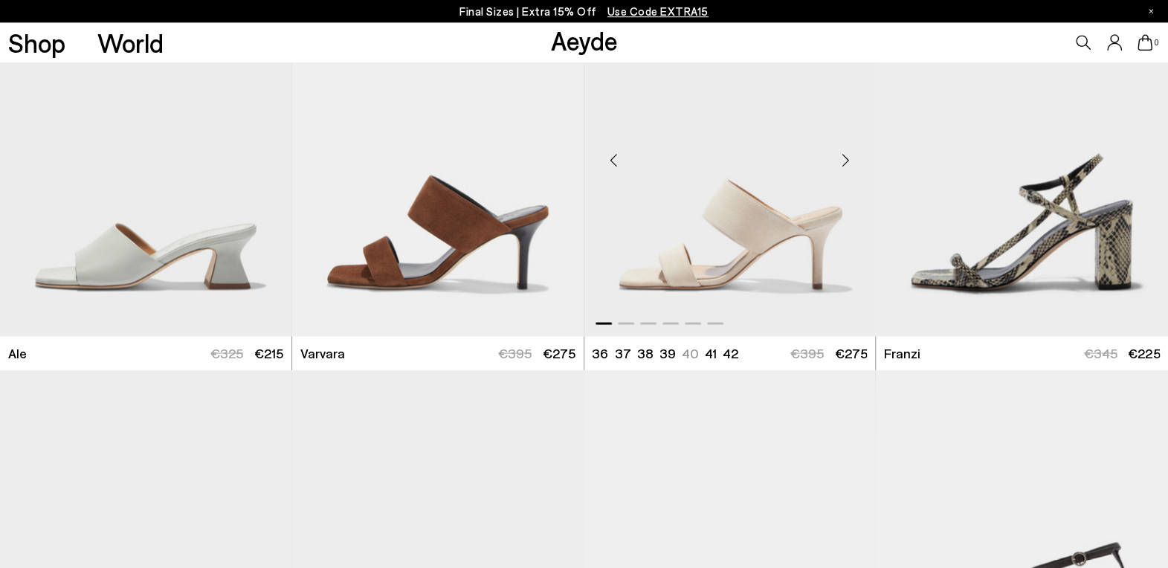
click at [848, 148] on div "Next slide" at bounding box center [845, 159] width 45 height 45
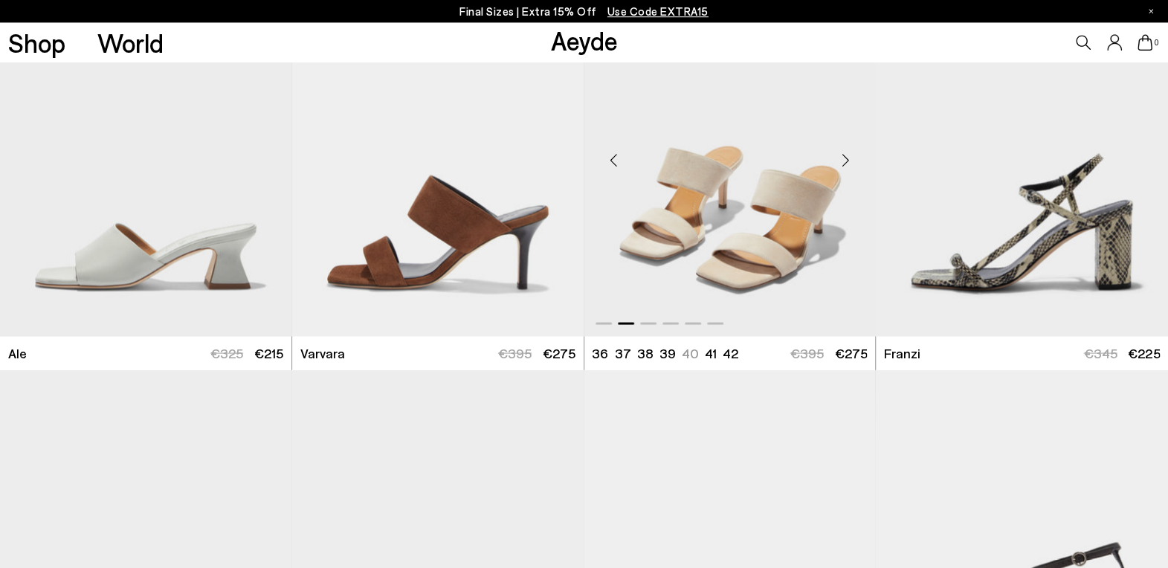
click at [848, 148] on div "Next slide" at bounding box center [845, 159] width 45 height 45
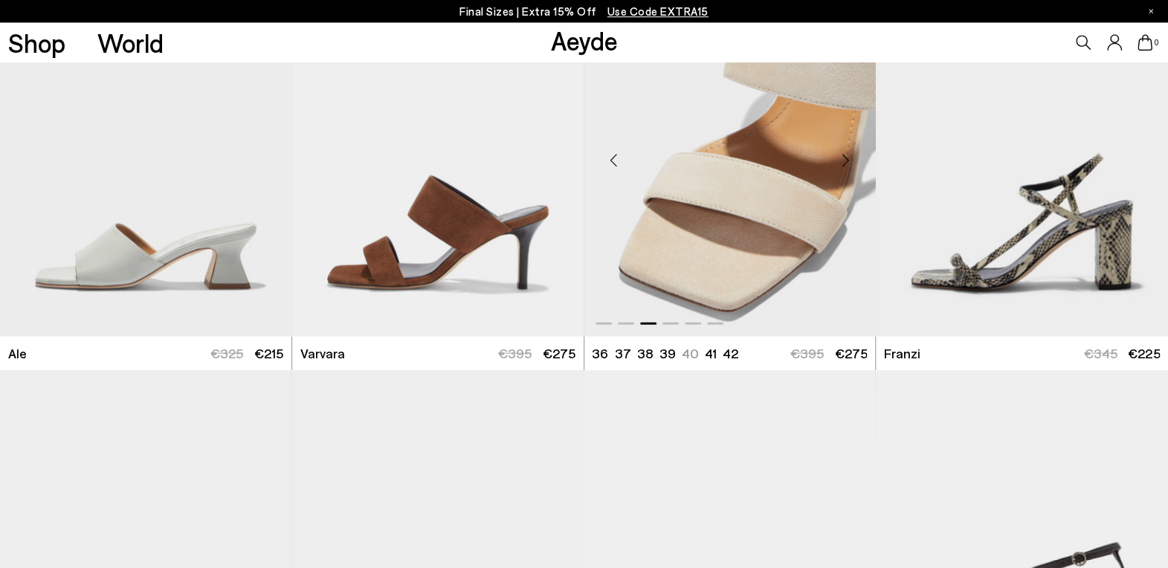
click at [848, 148] on div "Next slide" at bounding box center [845, 159] width 45 height 45
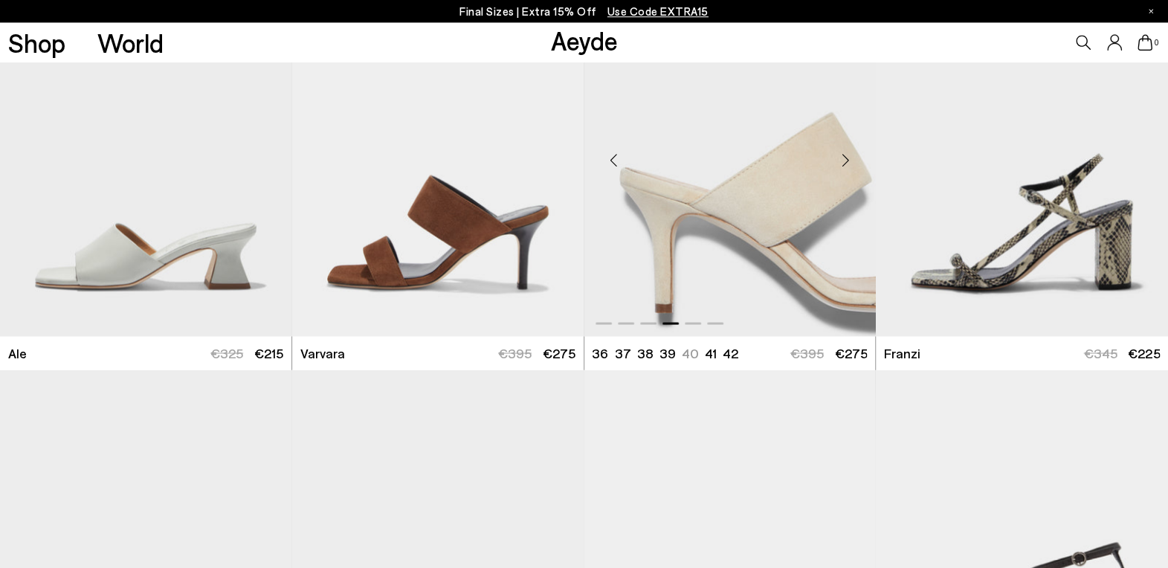
click at [848, 148] on div "Next slide" at bounding box center [845, 159] width 45 height 45
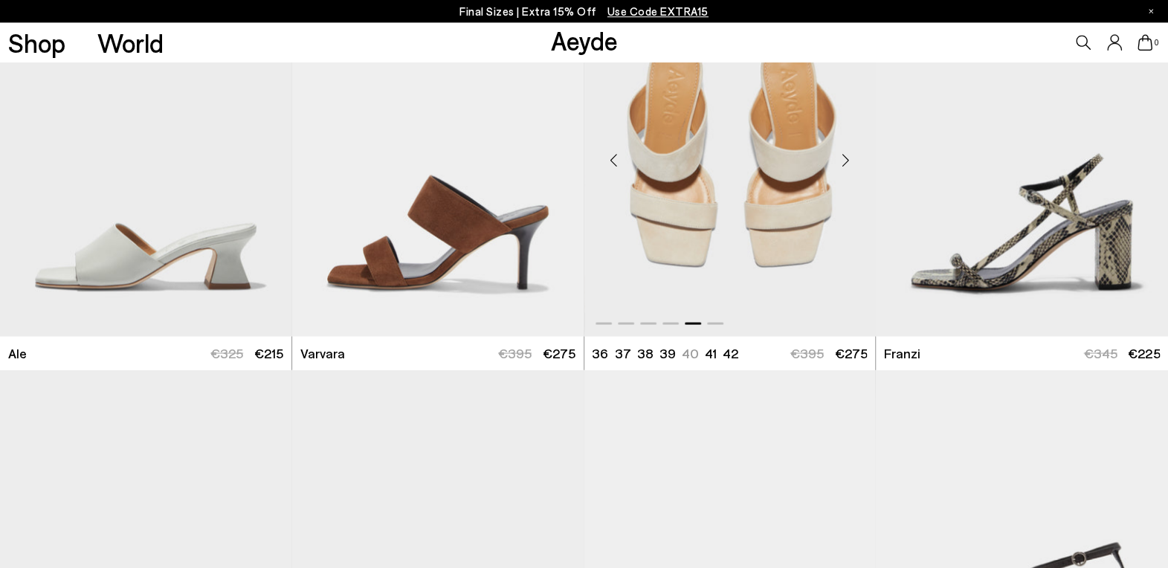
click at [848, 148] on div "Next slide" at bounding box center [845, 159] width 45 height 45
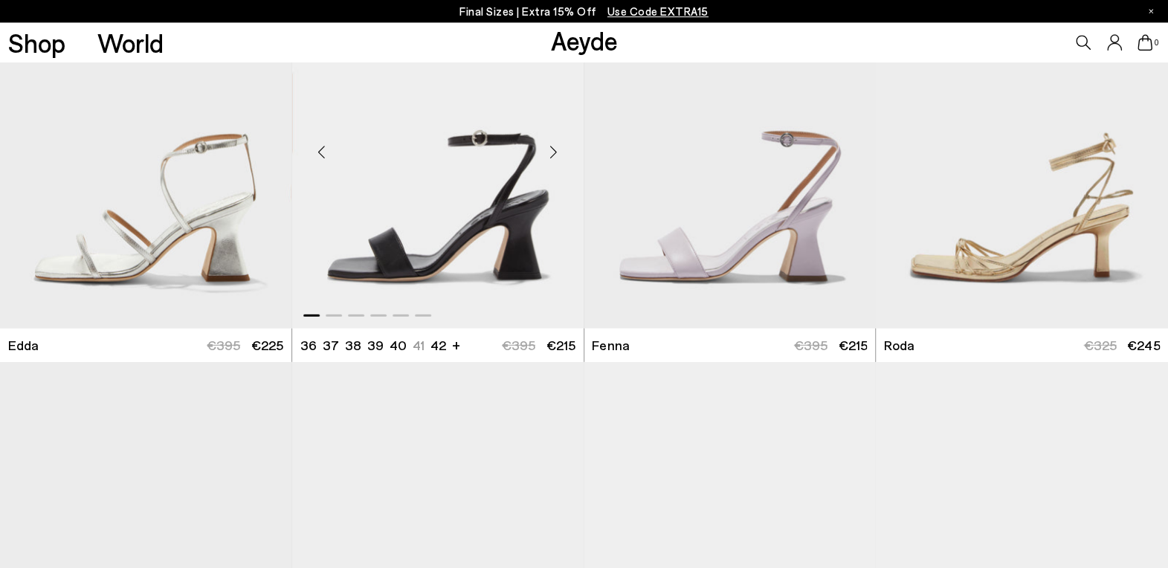
scroll to position [2482, 0]
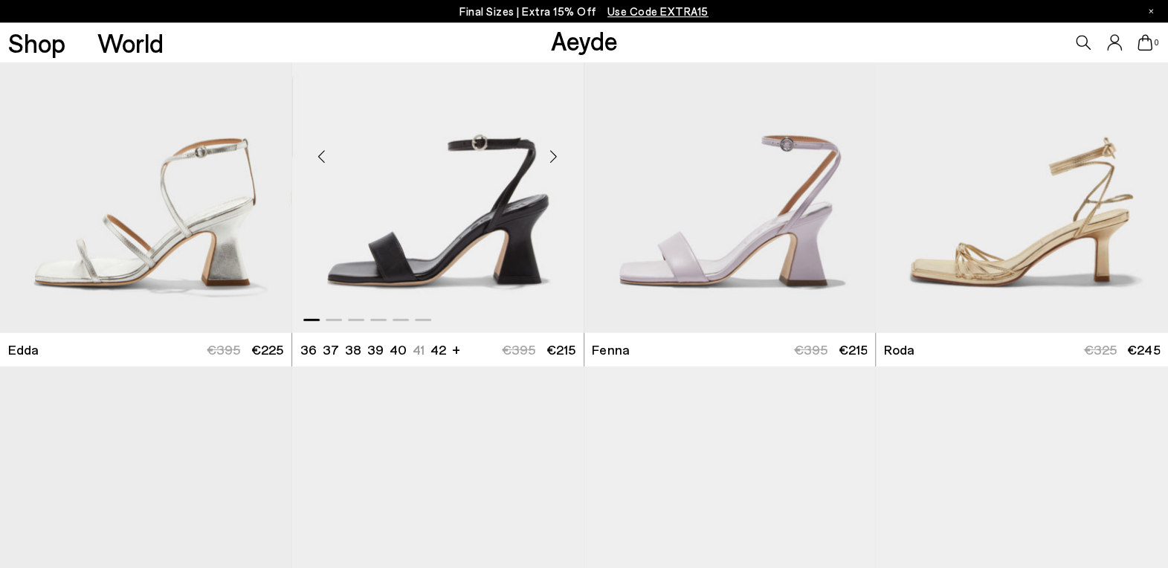
click at [557, 157] on div "Next slide" at bounding box center [554, 156] width 45 height 45
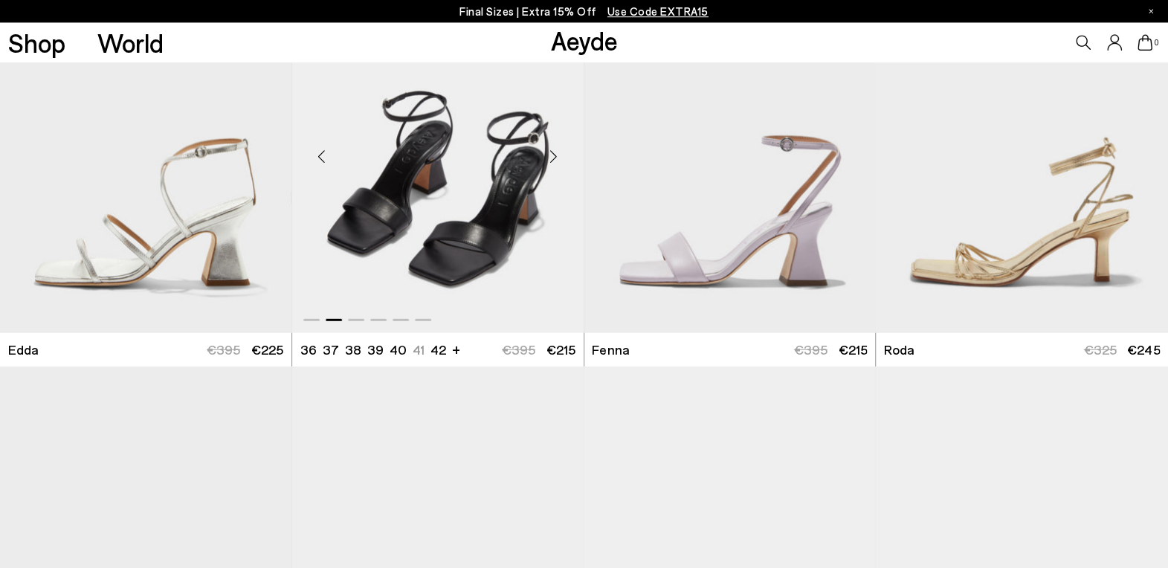
click at [557, 157] on div "Next slide" at bounding box center [554, 156] width 45 height 45
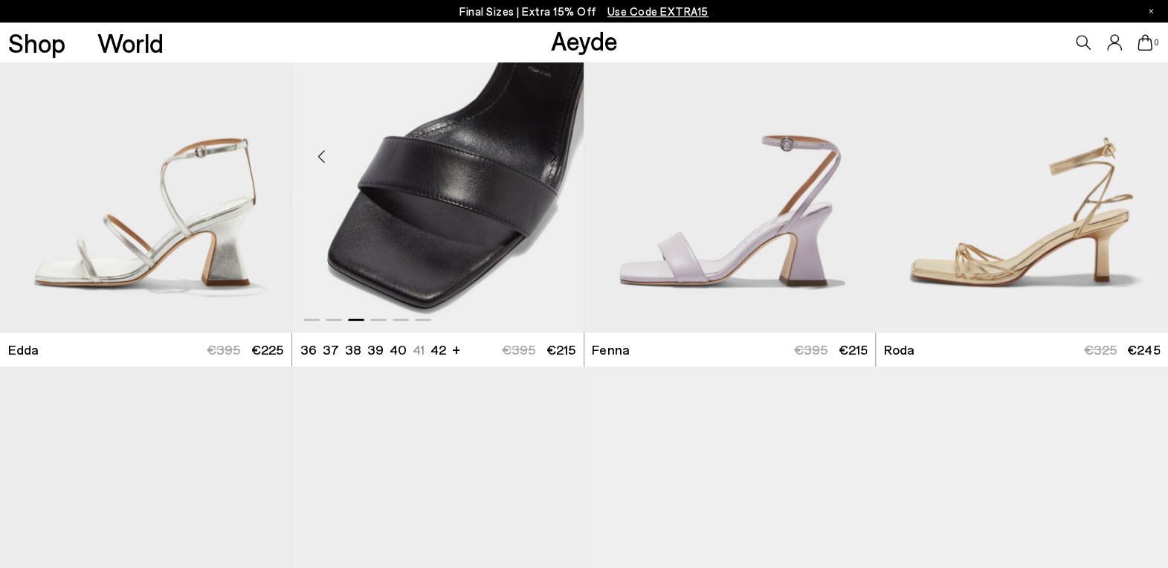
click at [557, 157] on div "Next slide" at bounding box center [554, 156] width 45 height 45
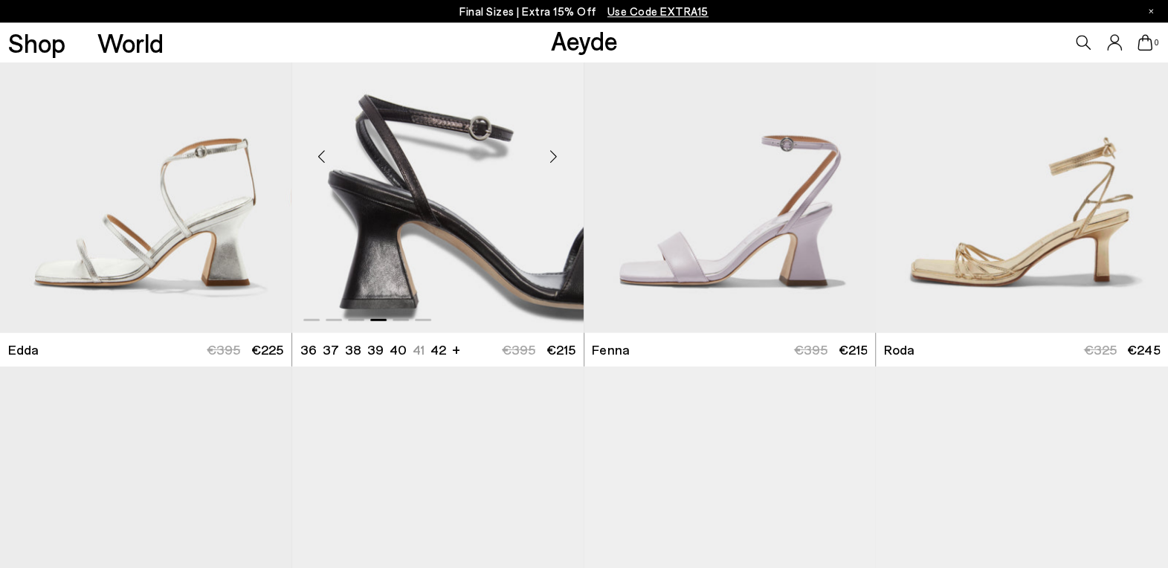
click at [557, 157] on div "Next slide" at bounding box center [554, 156] width 45 height 45
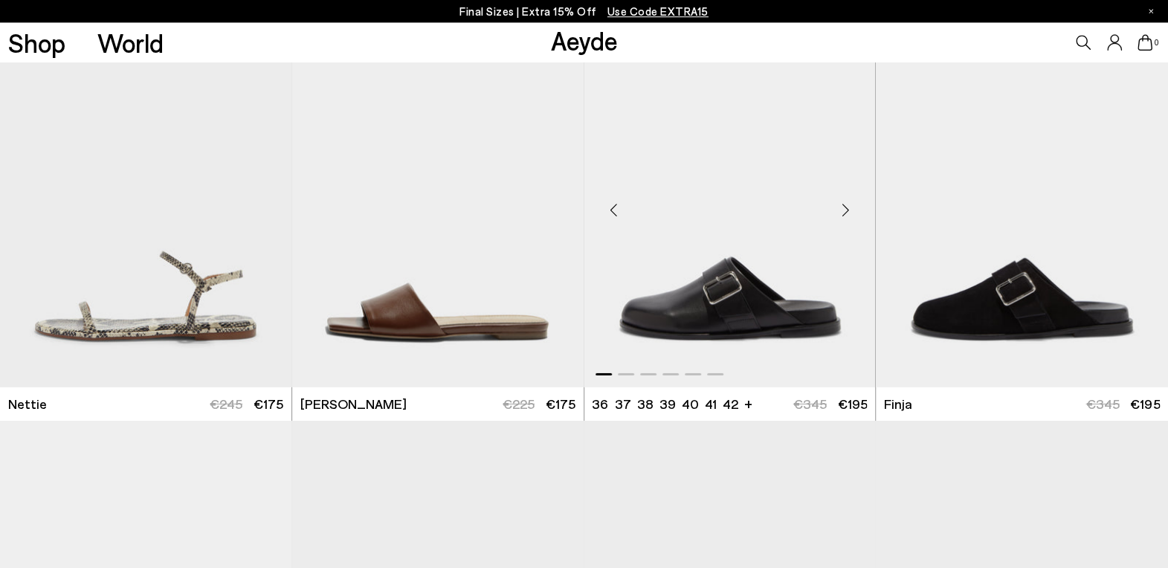
scroll to position [2836, 0]
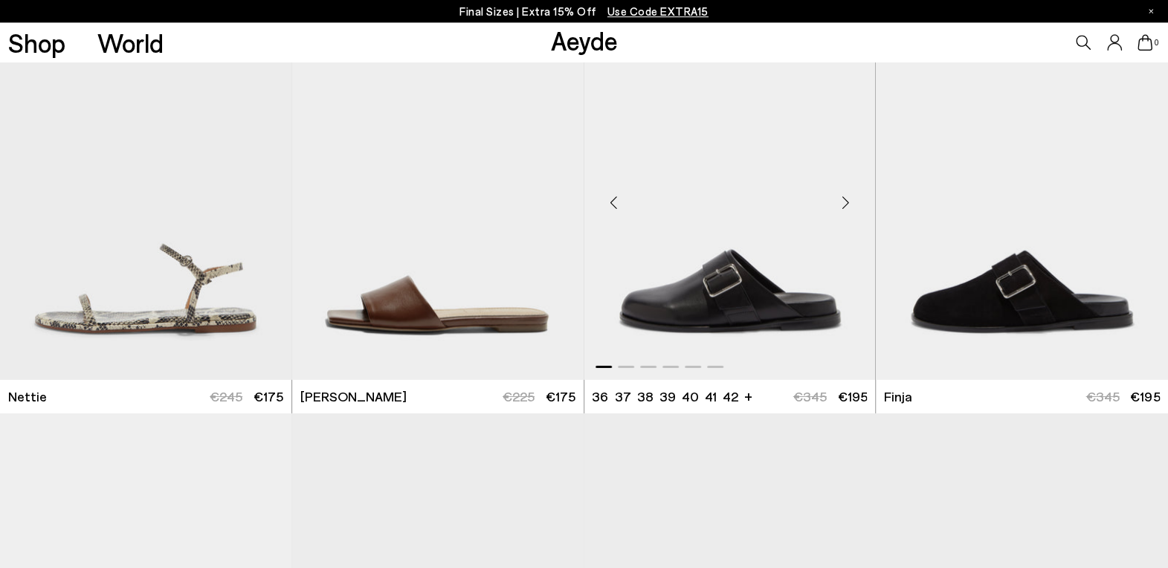
click at [838, 210] on div "Next slide" at bounding box center [845, 203] width 45 height 45
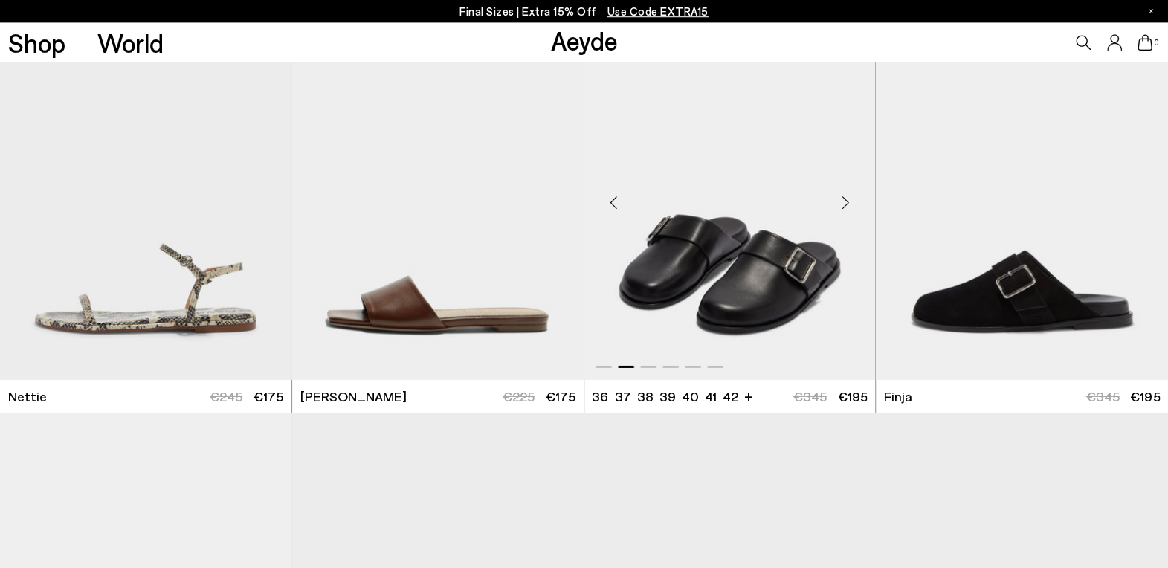
click at [838, 210] on div "Next slide" at bounding box center [845, 203] width 45 height 45
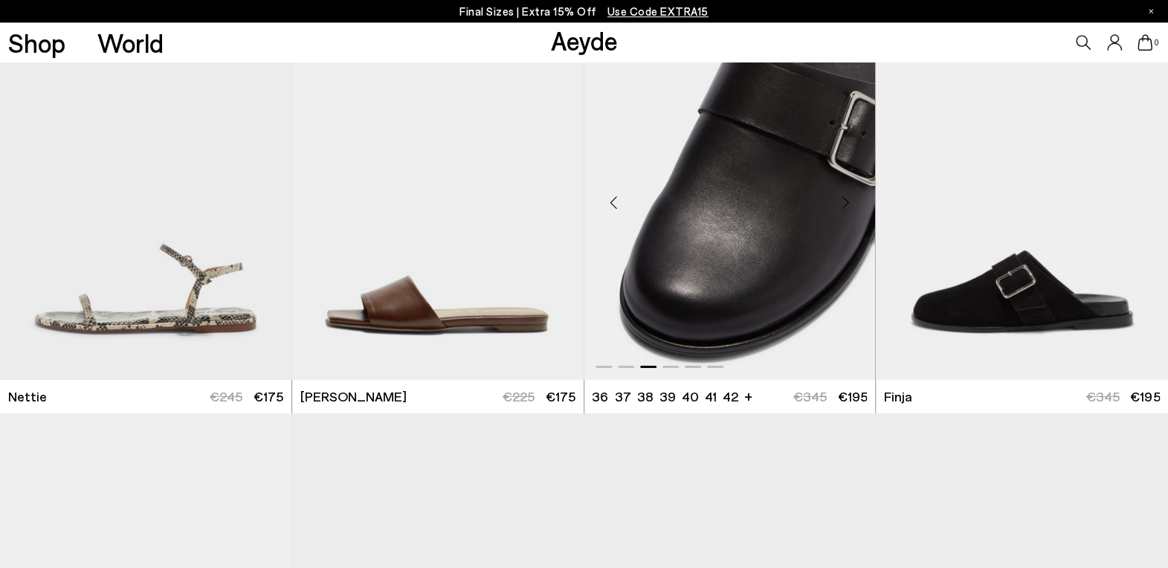
click at [838, 210] on div "Next slide" at bounding box center [845, 203] width 45 height 45
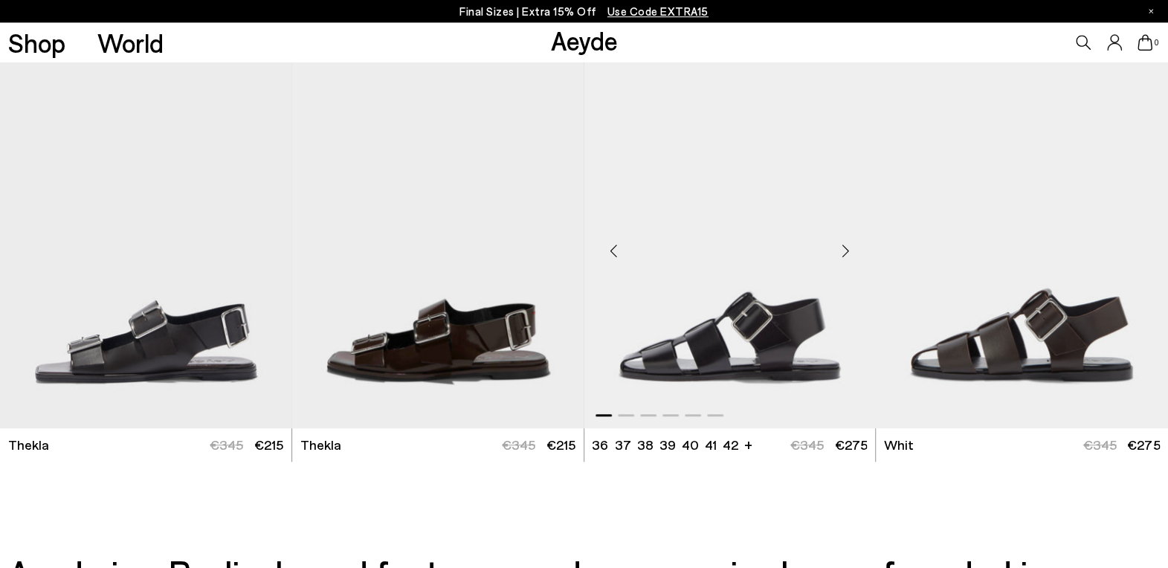
scroll to position [3989, 0]
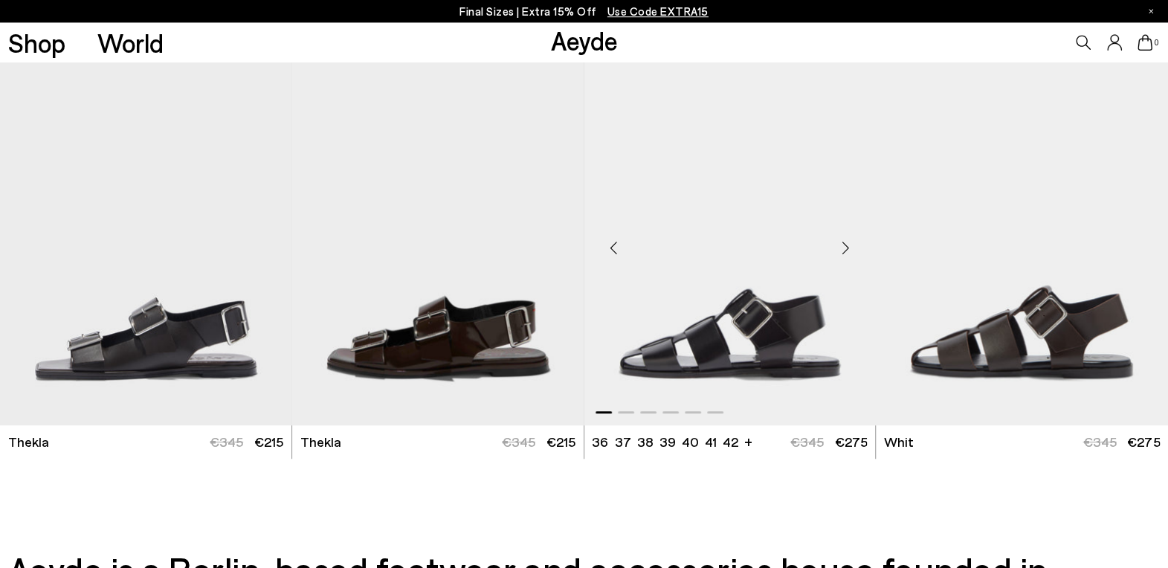
click at [843, 247] on div "Next slide" at bounding box center [845, 248] width 45 height 45
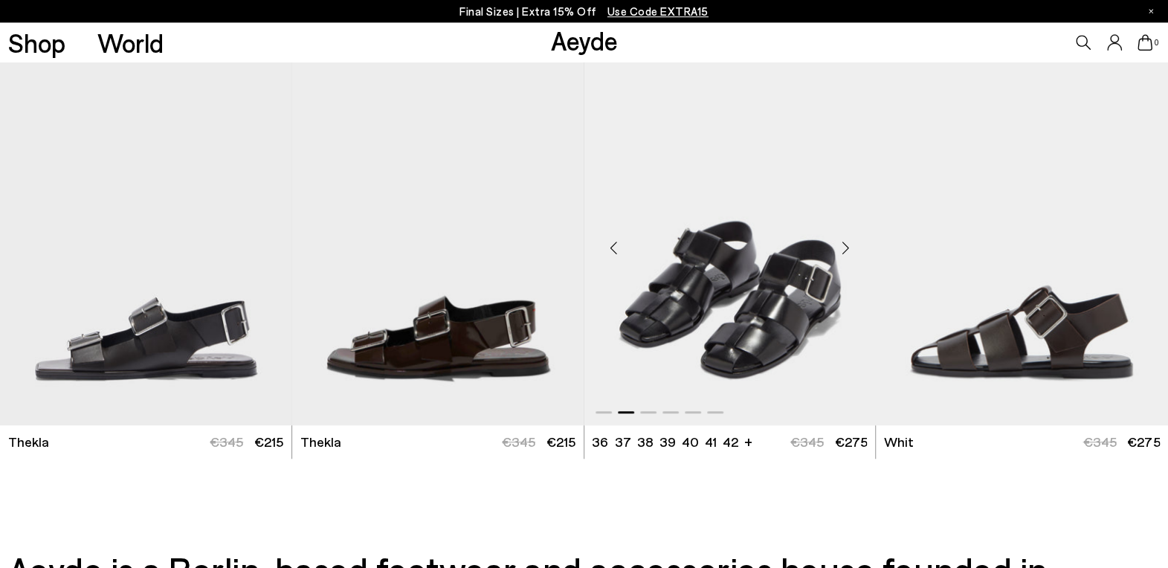
click at [843, 247] on div "Next slide" at bounding box center [845, 248] width 45 height 45
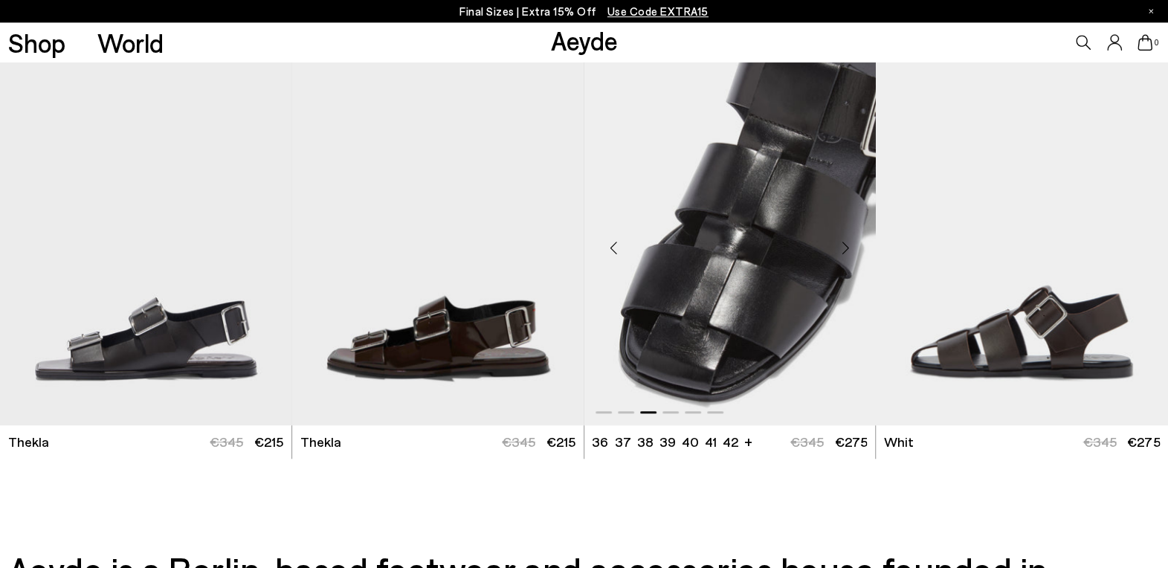
click at [843, 247] on div "Next slide" at bounding box center [845, 248] width 45 height 45
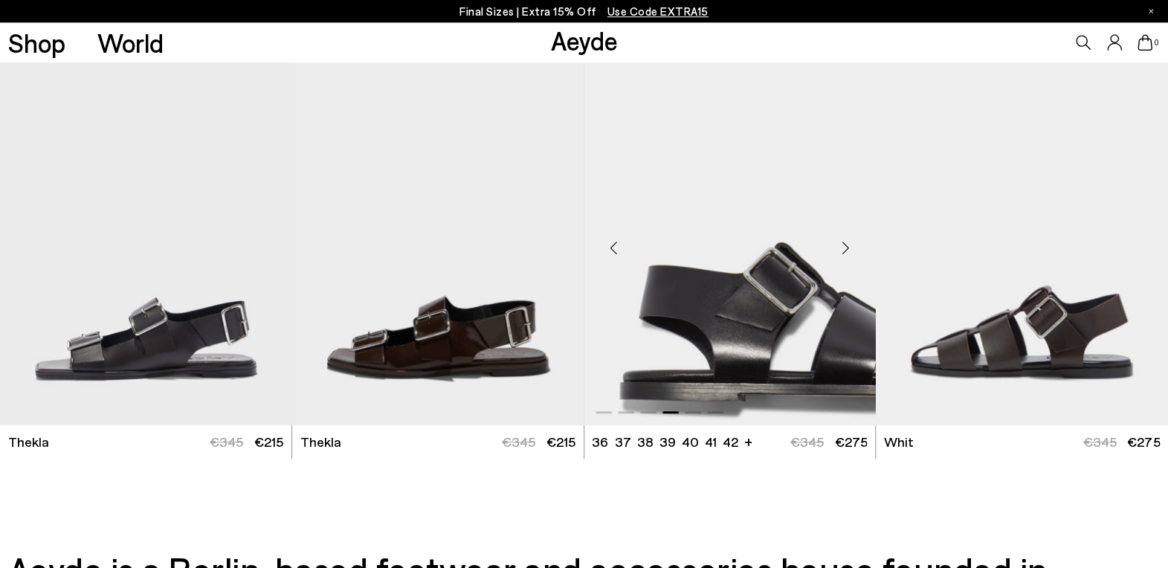
click at [843, 247] on div "Next slide" at bounding box center [845, 248] width 45 height 45
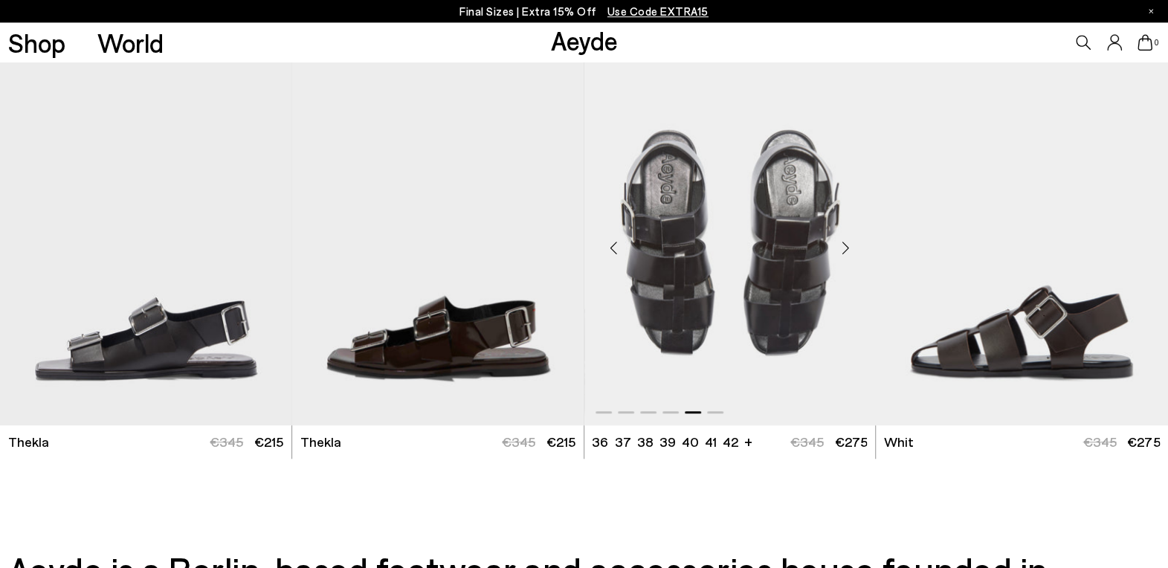
click at [843, 247] on div "Next slide" at bounding box center [845, 248] width 45 height 45
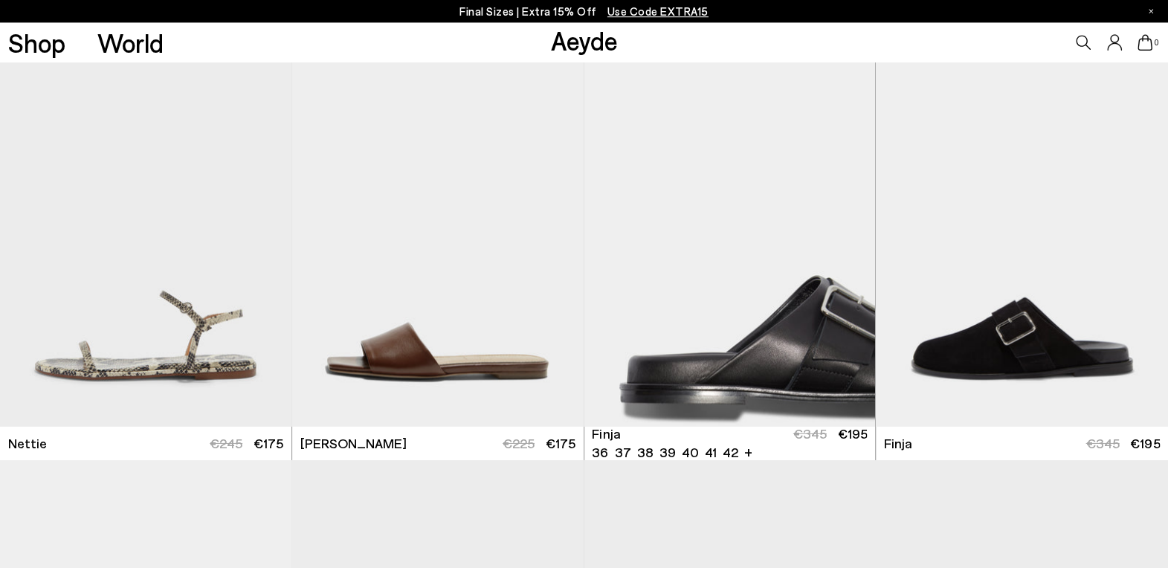
scroll to position [2781, 0]
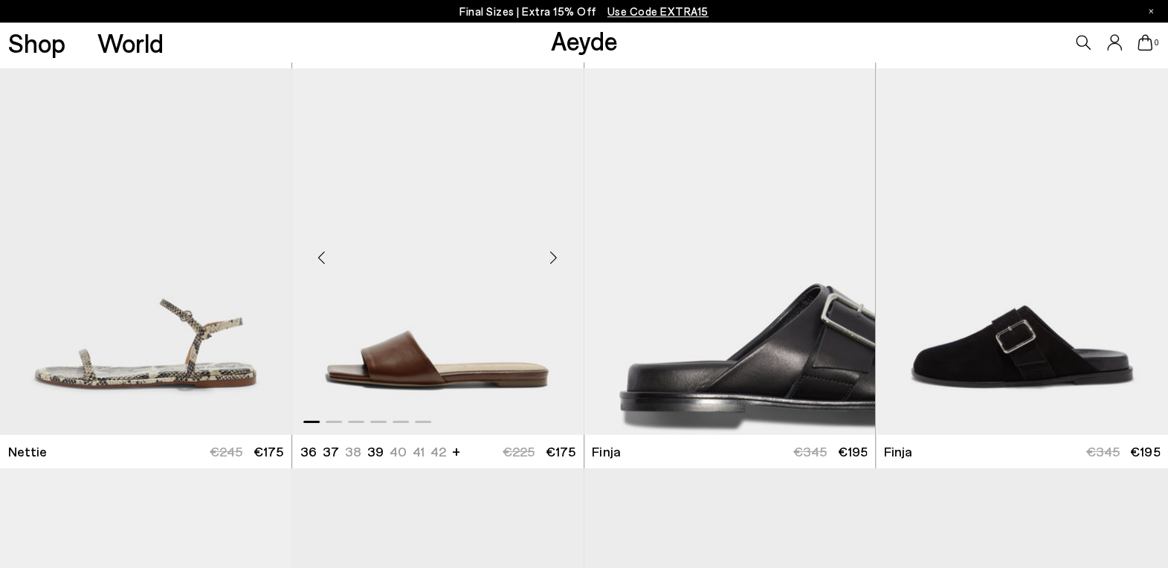
click at [552, 264] on div "Next slide" at bounding box center [554, 258] width 45 height 45
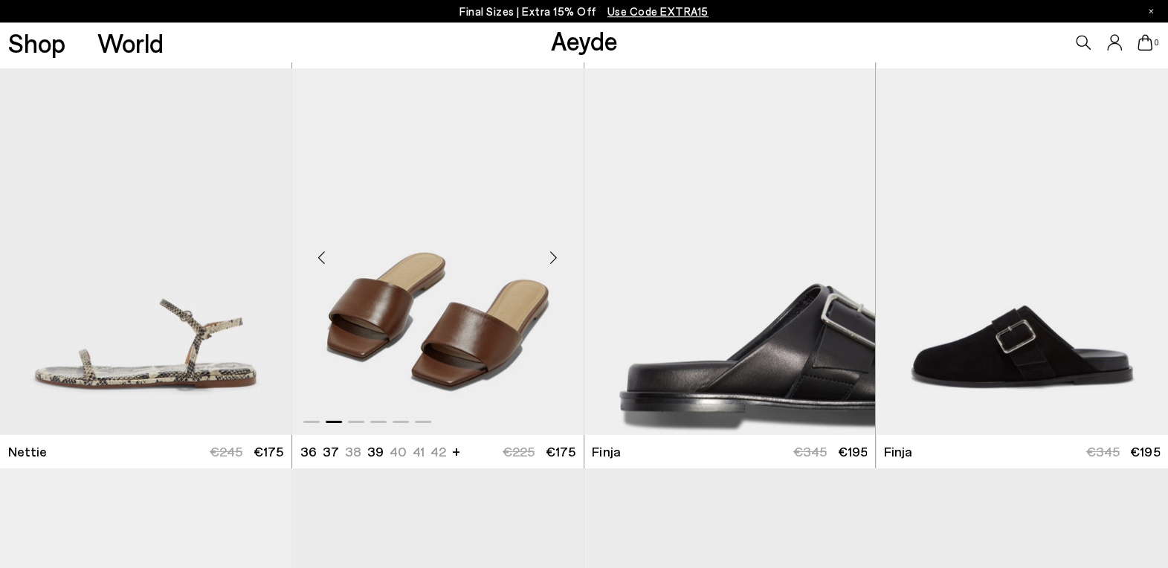
click at [552, 264] on div "Next slide" at bounding box center [554, 258] width 45 height 45
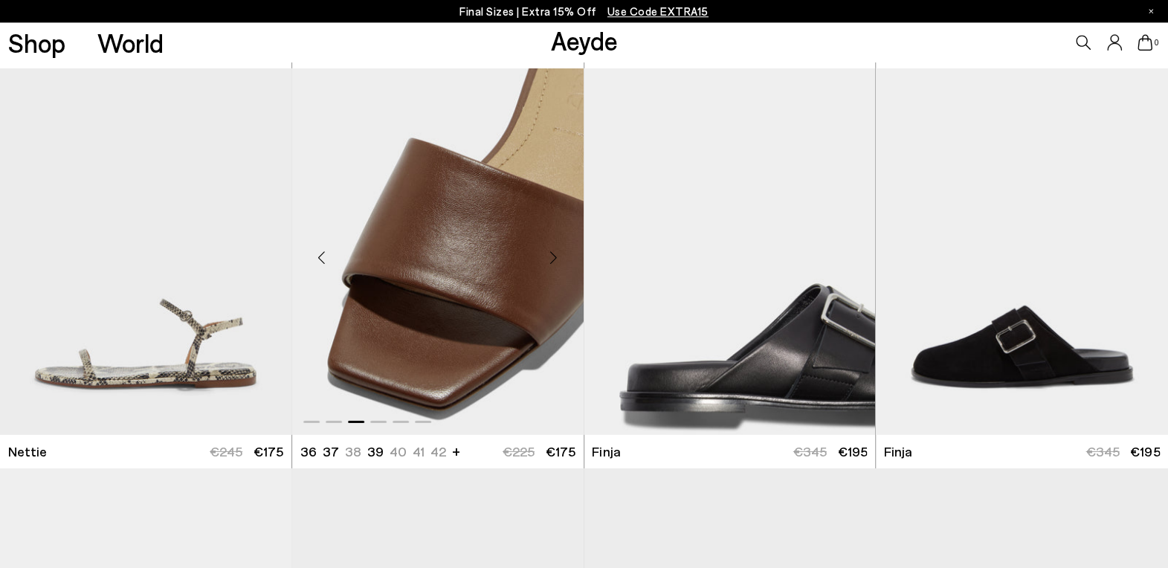
click at [552, 264] on div "Next slide" at bounding box center [554, 258] width 45 height 45
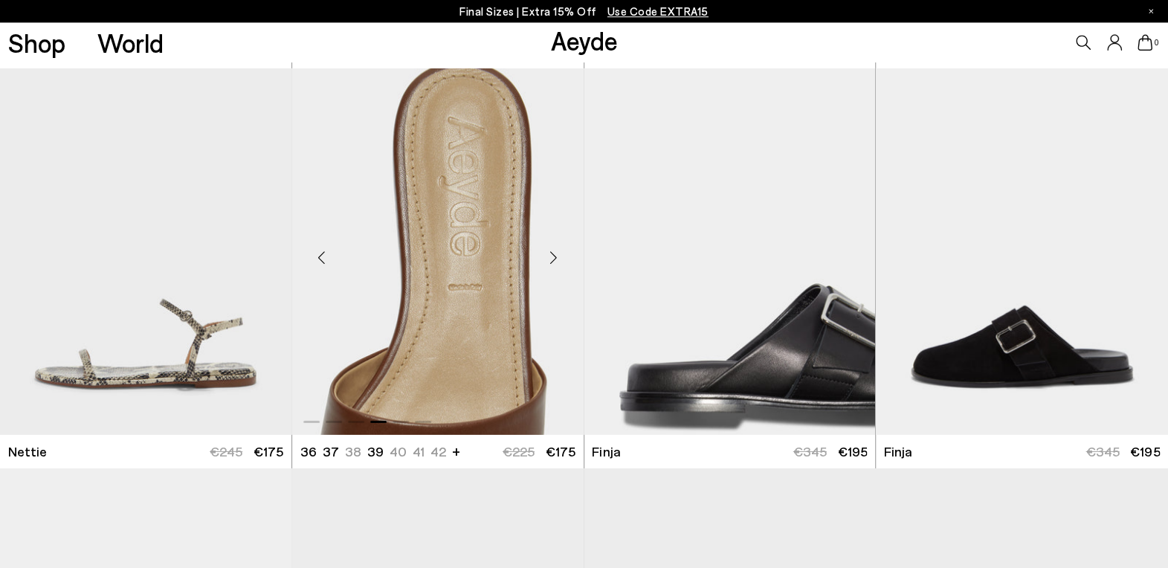
click at [552, 264] on div "Next slide" at bounding box center [554, 258] width 45 height 45
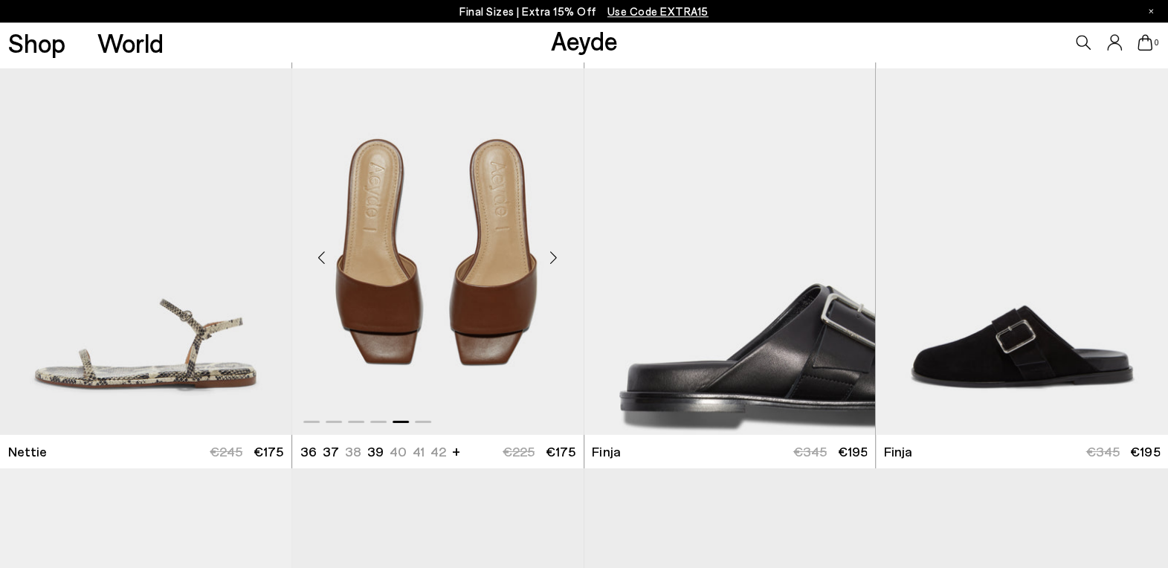
click at [552, 264] on div "Next slide" at bounding box center [554, 258] width 45 height 45
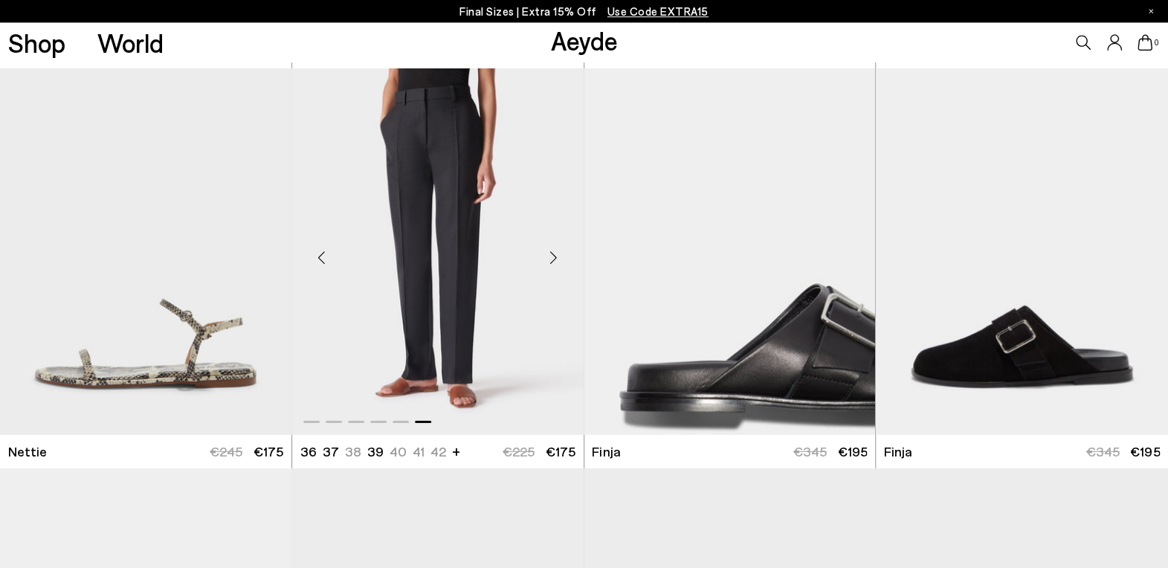
click at [552, 264] on div "Next slide" at bounding box center [554, 258] width 45 height 45
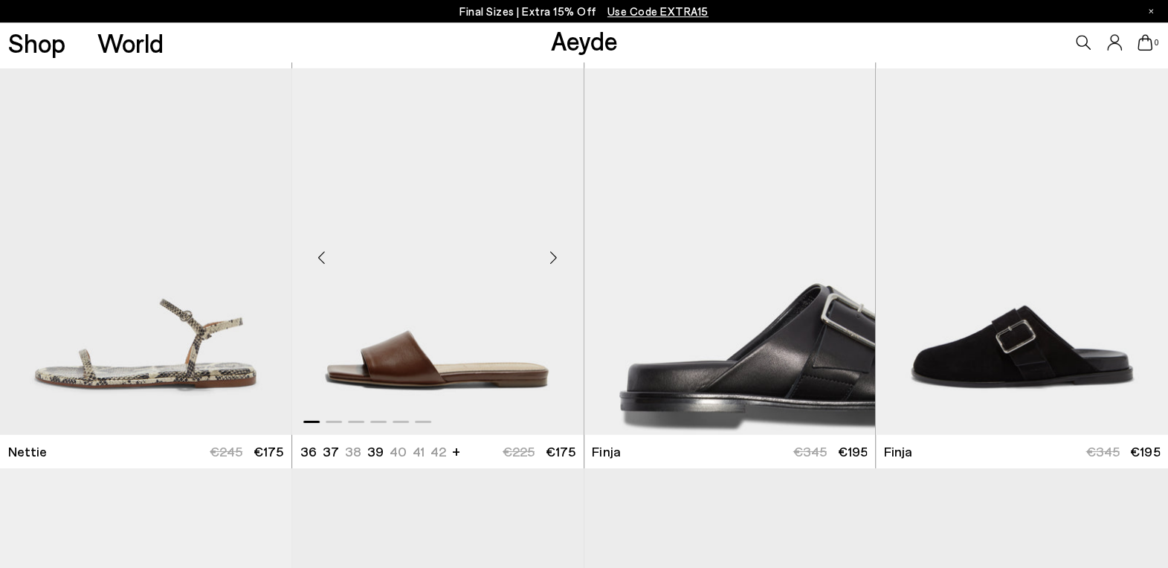
click at [552, 264] on div "Next slide" at bounding box center [554, 258] width 45 height 45
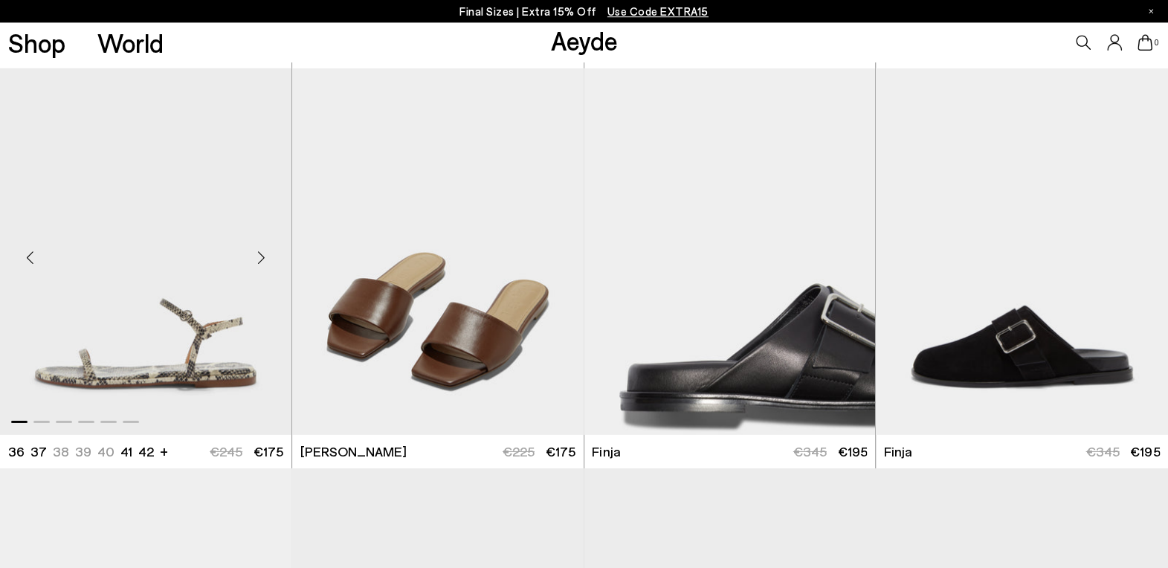
click at [263, 263] on div "Next slide" at bounding box center [261, 258] width 45 height 45
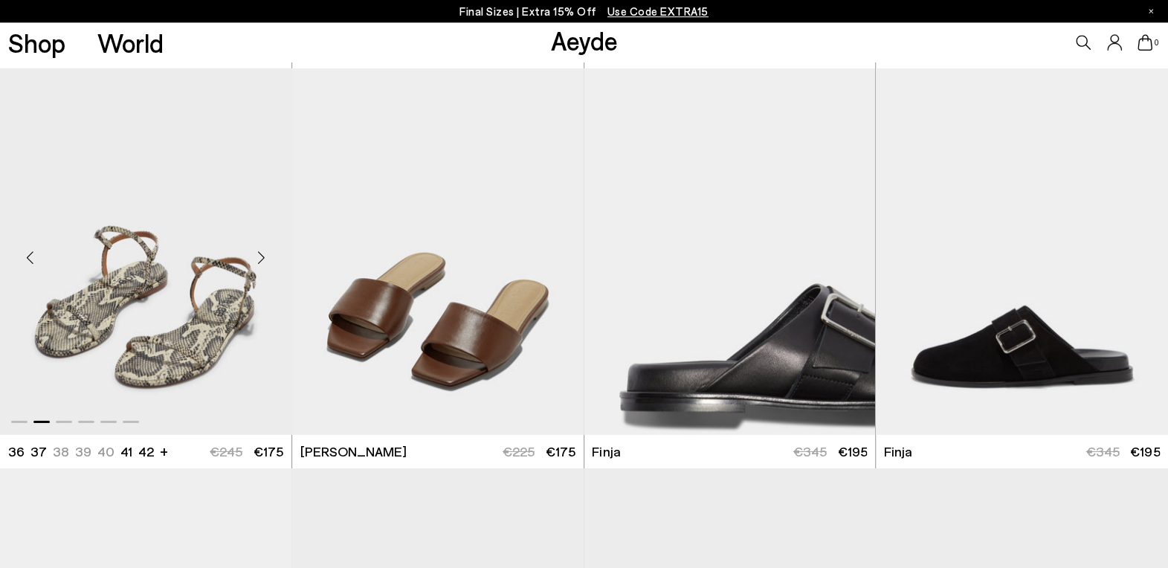
click at [263, 263] on div "Next slide" at bounding box center [261, 258] width 45 height 45
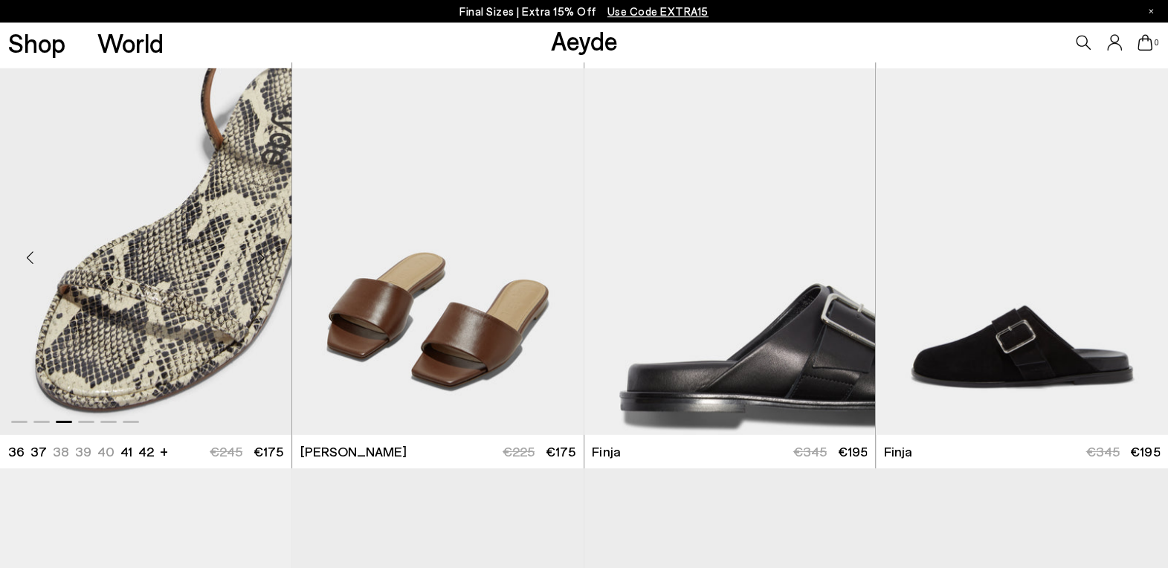
click at [263, 263] on div "Next slide" at bounding box center [261, 258] width 45 height 45
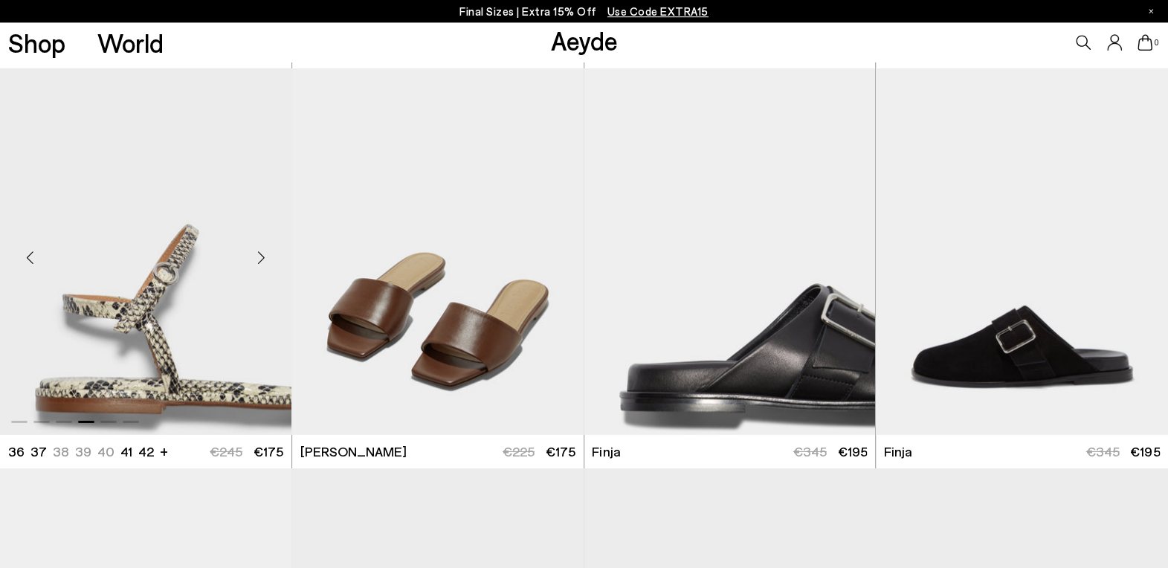
click at [263, 263] on div "Next slide" at bounding box center [261, 258] width 45 height 45
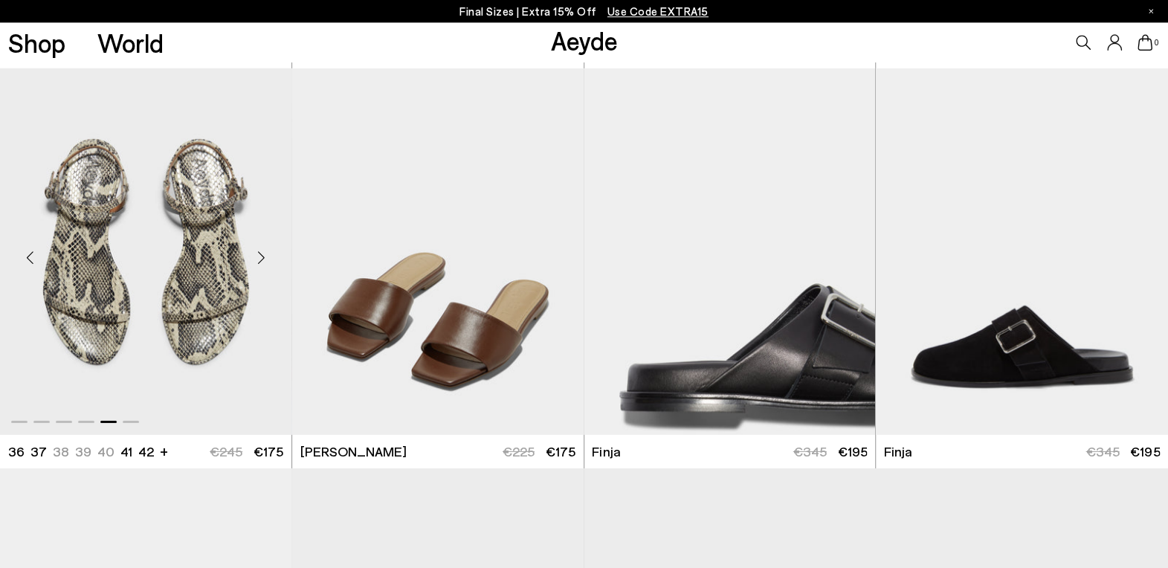
click at [263, 263] on div "Next slide" at bounding box center [261, 258] width 45 height 45
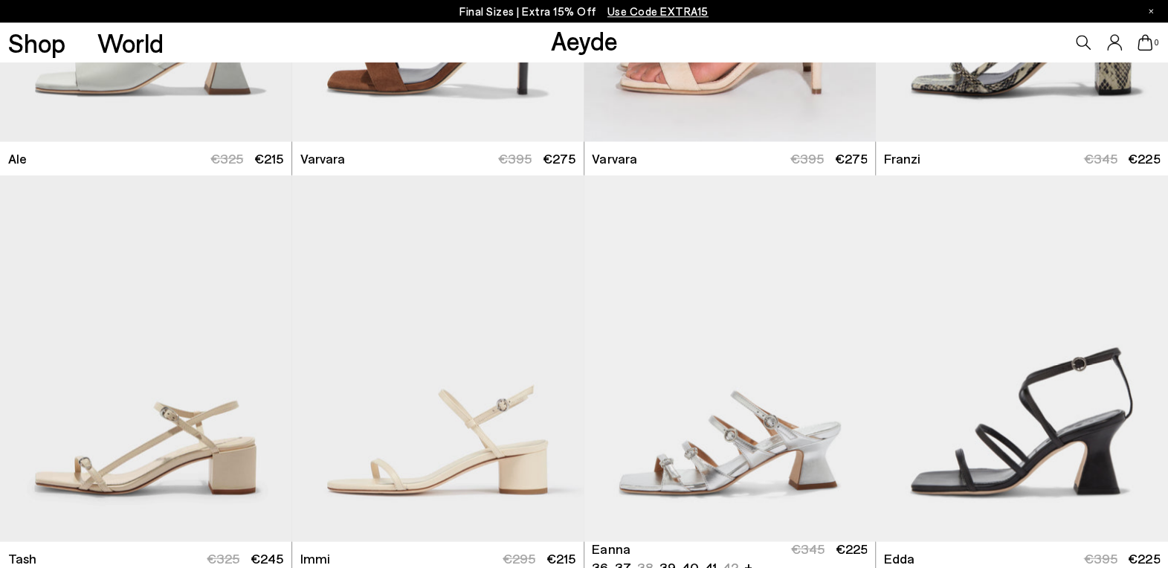
scroll to position [1875, 0]
click at [1141, 366] on div "Next slide" at bounding box center [1138, 364] width 45 height 45
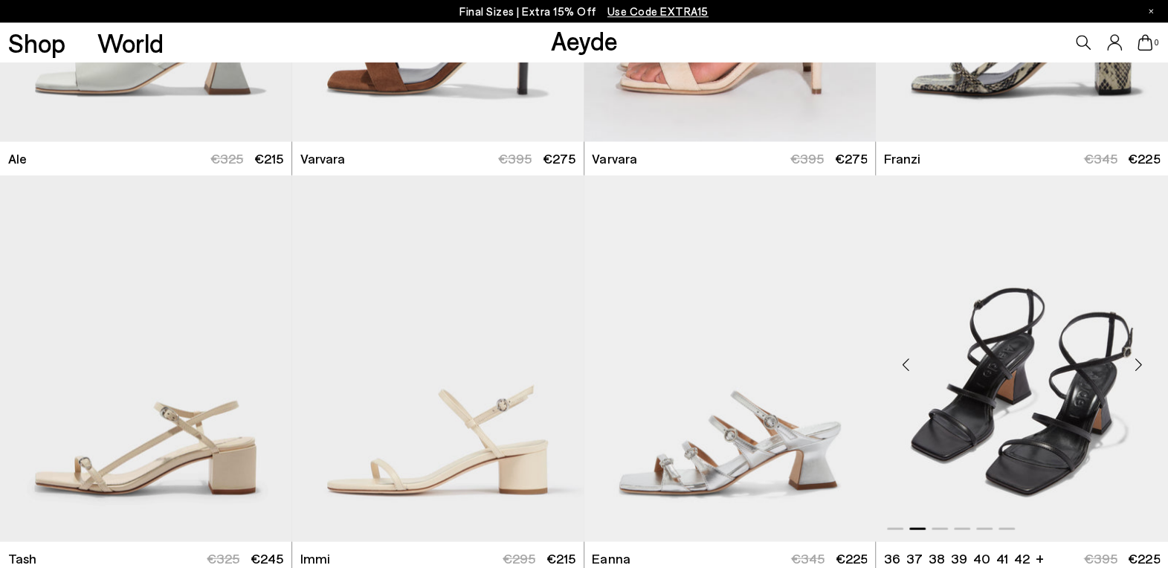
click at [1141, 366] on div "Next slide" at bounding box center [1138, 364] width 45 height 45
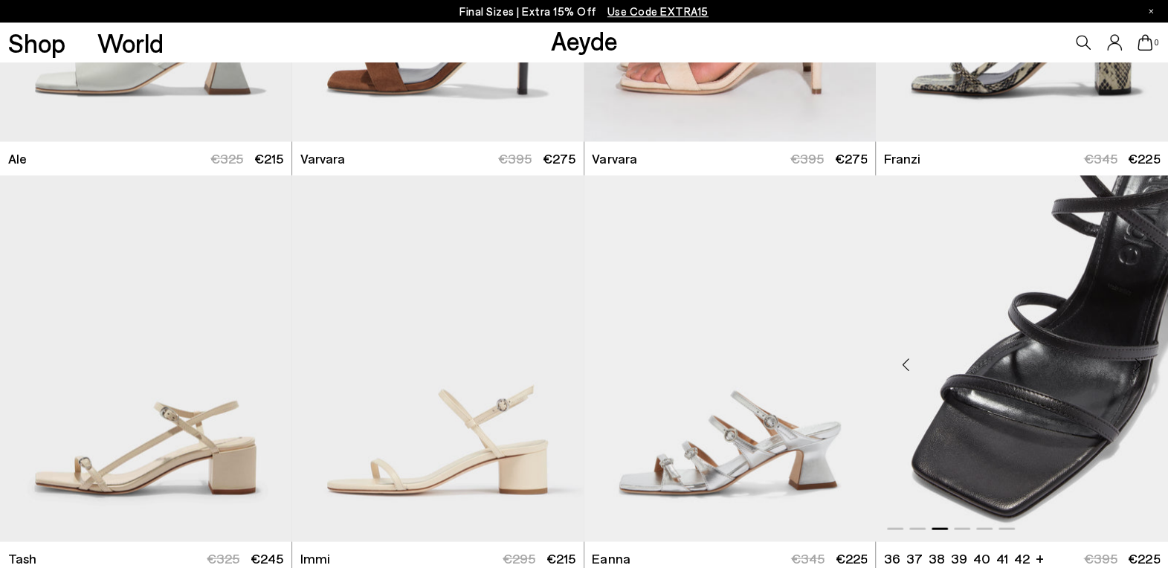
click at [1141, 366] on div "Next slide" at bounding box center [1138, 364] width 45 height 45
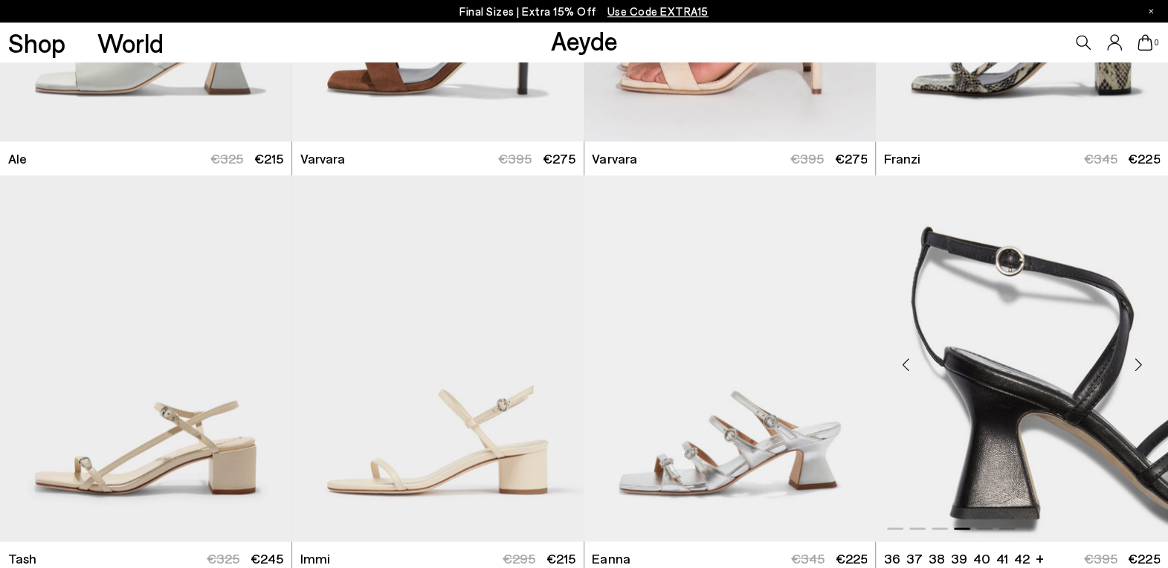
click at [1141, 366] on div "Next slide" at bounding box center [1138, 364] width 45 height 45
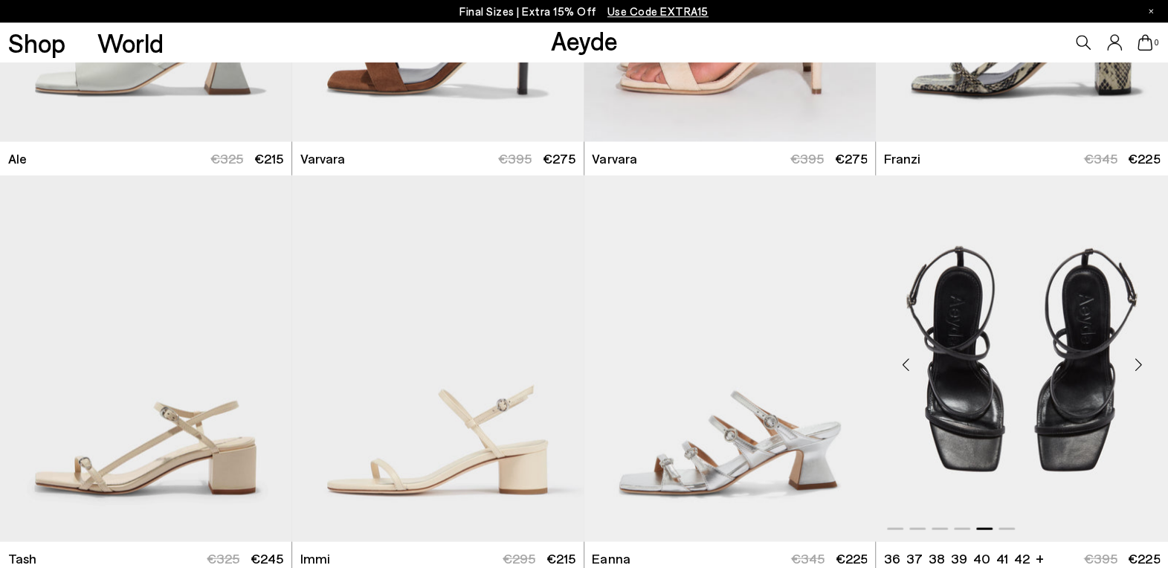
click at [1141, 366] on div "Next slide" at bounding box center [1138, 364] width 45 height 45
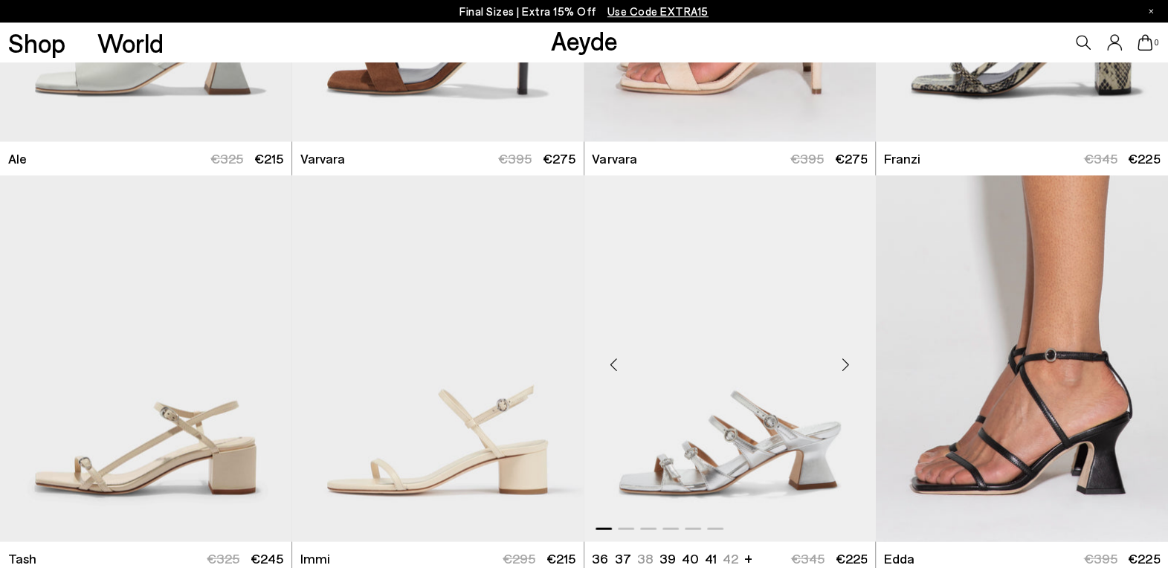
click at [846, 363] on div "Next slide" at bounding box center [845, 364] width 45 height 45
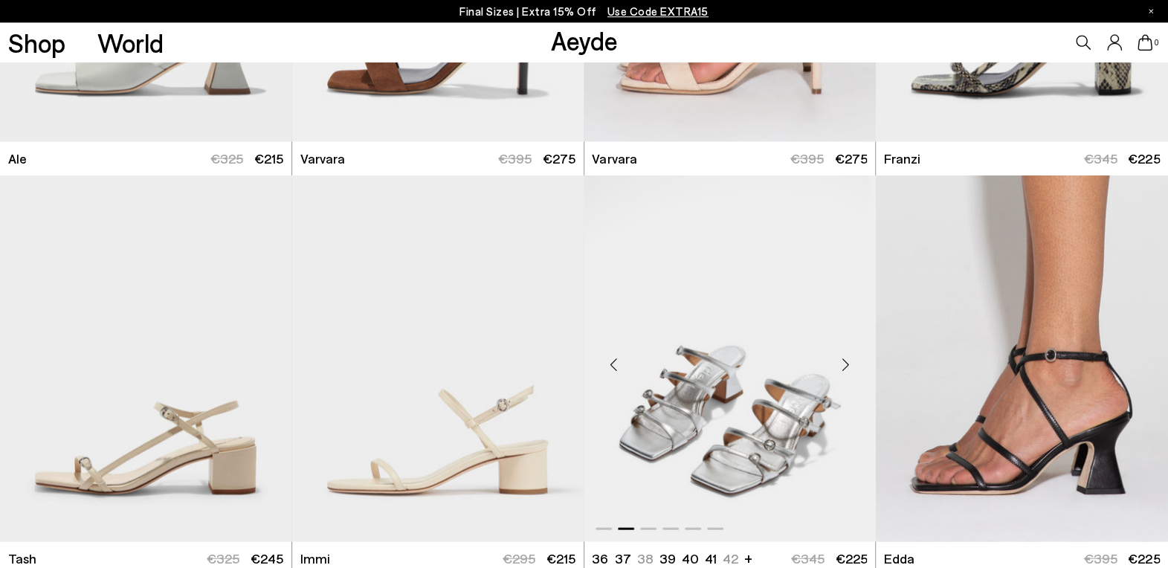
click at [846, 363] on div "Next slide" at bounding box center [845, 364] width 45 height 45
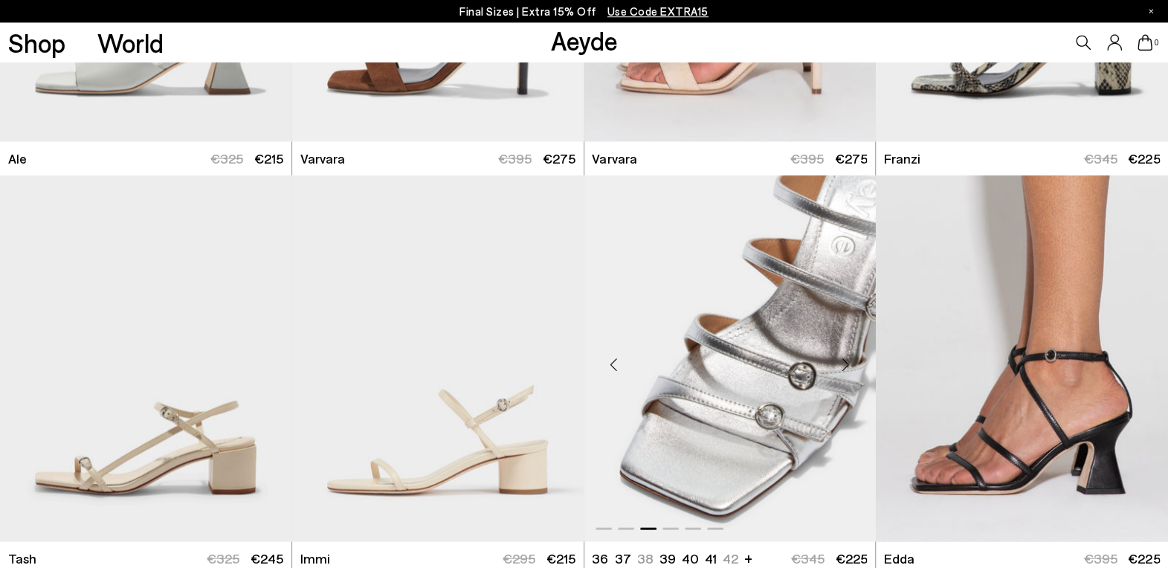
click at [846, 363] on div "Next slide" at bounding box center [845, 364] width 45 height 45
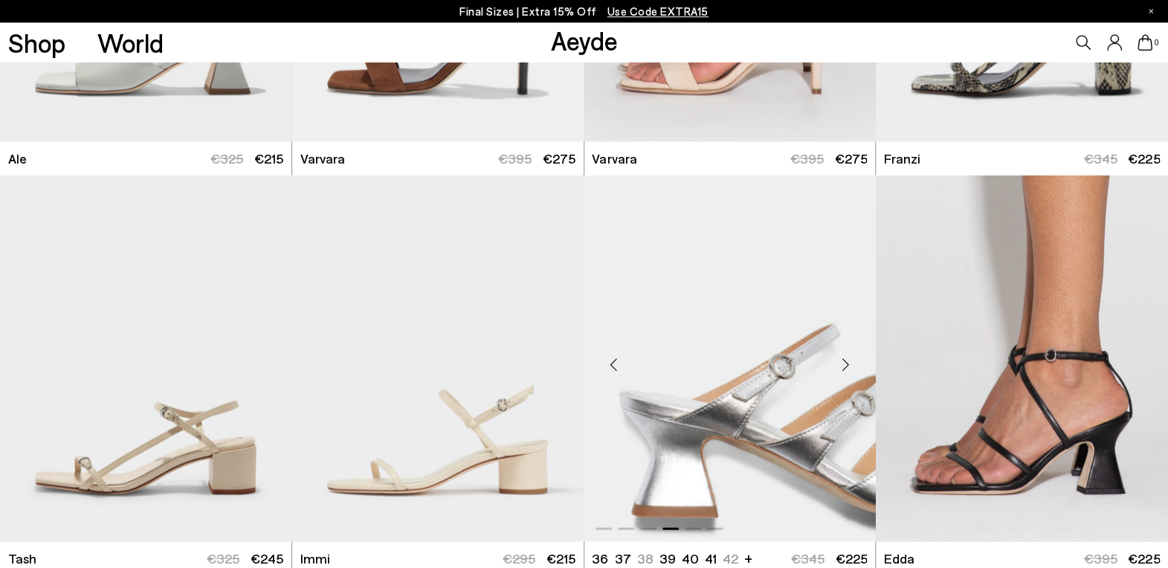
click at [846, 363] on div "Next slide" at bounding box center [845, 364] width 45 height 45
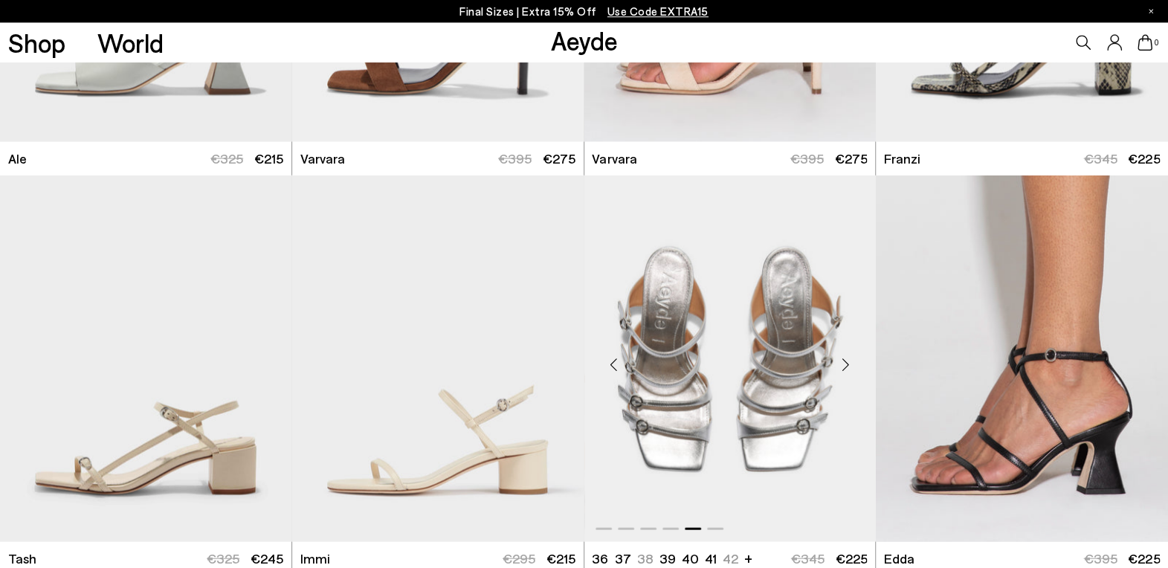
click at [846, 363] on div "Next slide" at bounding box center [845, 364] width 45 height 45
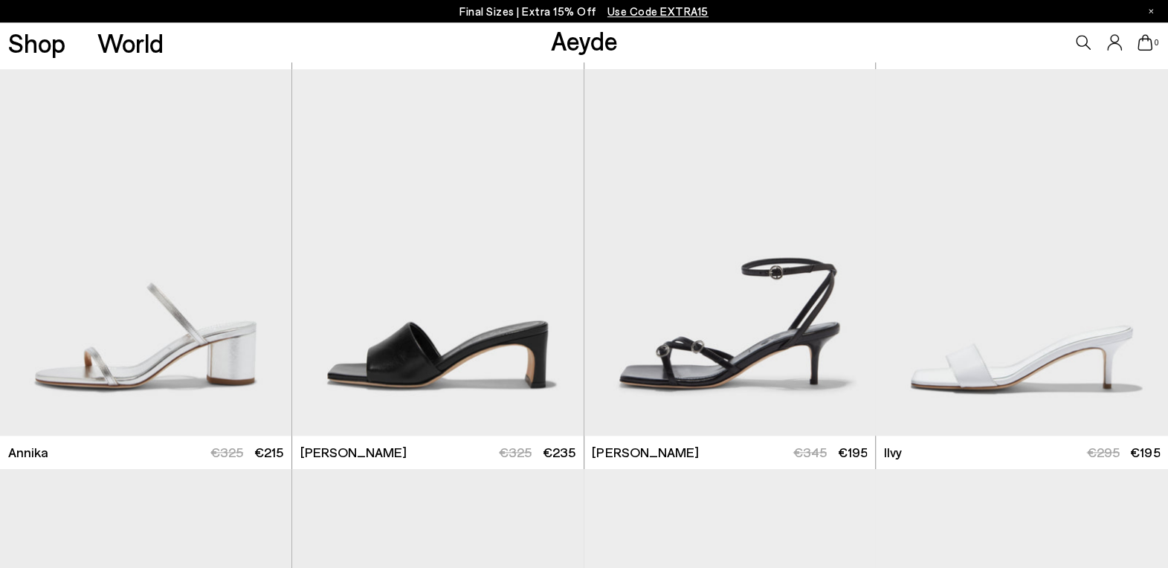
scroll to position [778, 0]
